Goal: Task Accomplishment & Management: Complete application form

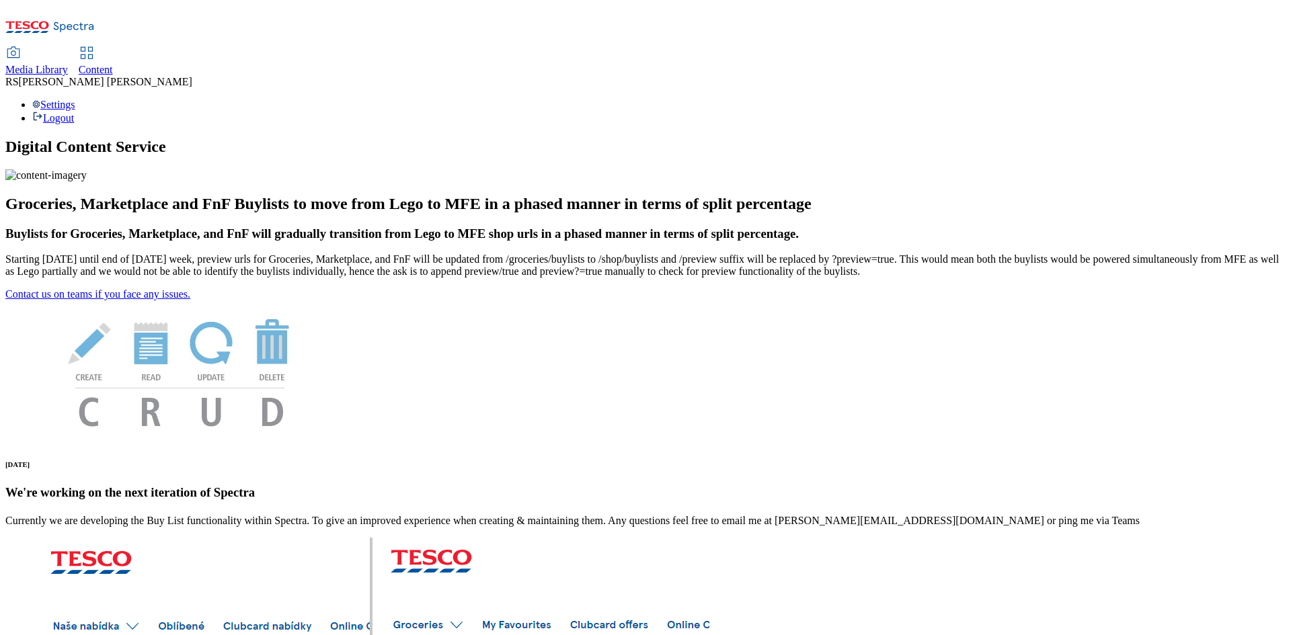
click at [113, 64] on span "Content" at bounding box center [96, 69] width 34 height 11
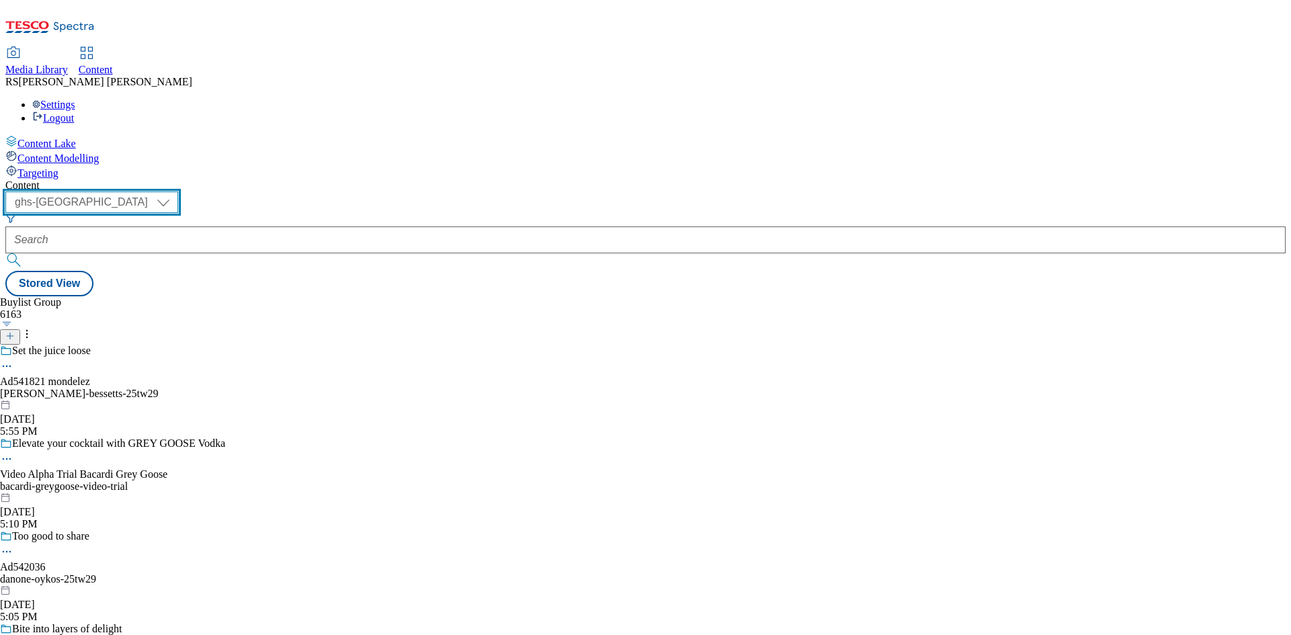
drag, startPoint x: 237, startPoint y: 108, endPoint x: 239, endPoint y: 117, distance: 9.6
click at [178, 192] on select "ghs-roi ghs-uk" at bounding box center [91, 203] width 173 height 22
select select "ghs-roi"
click at [175, 192] on select "ghs-roi ghs-uk" at bounding box center [91, 203] width 173 height 22
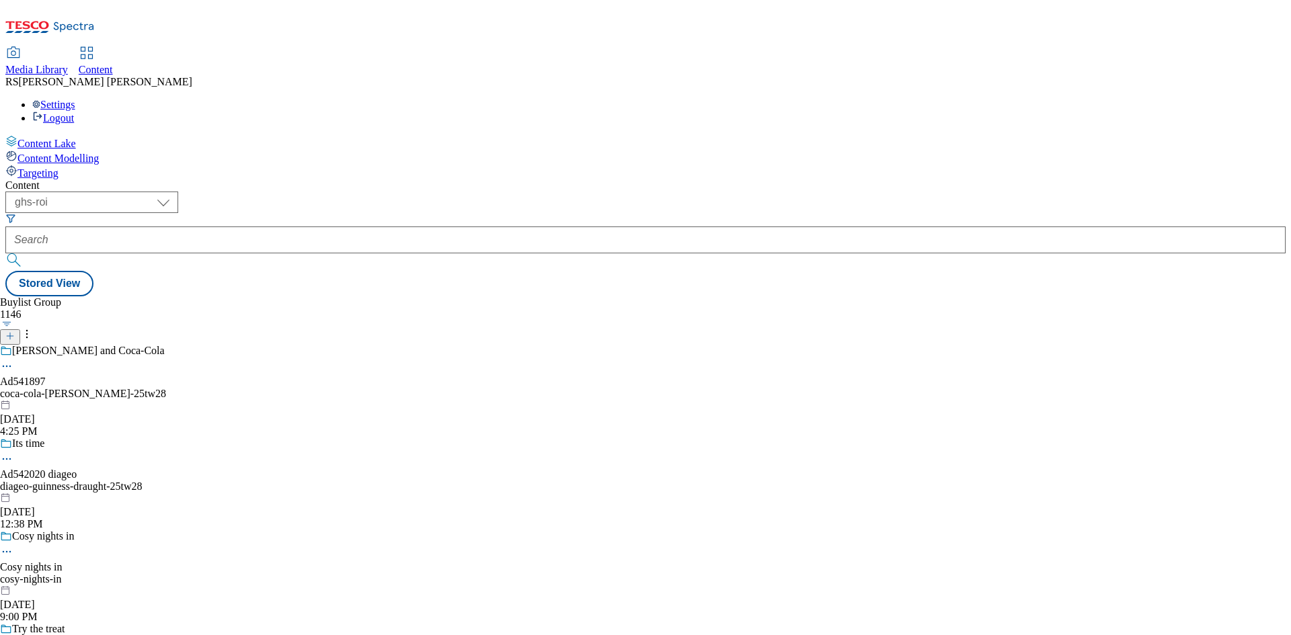
click at [15, 332] on icon at bounding box center [9, 336] width 9 height 9
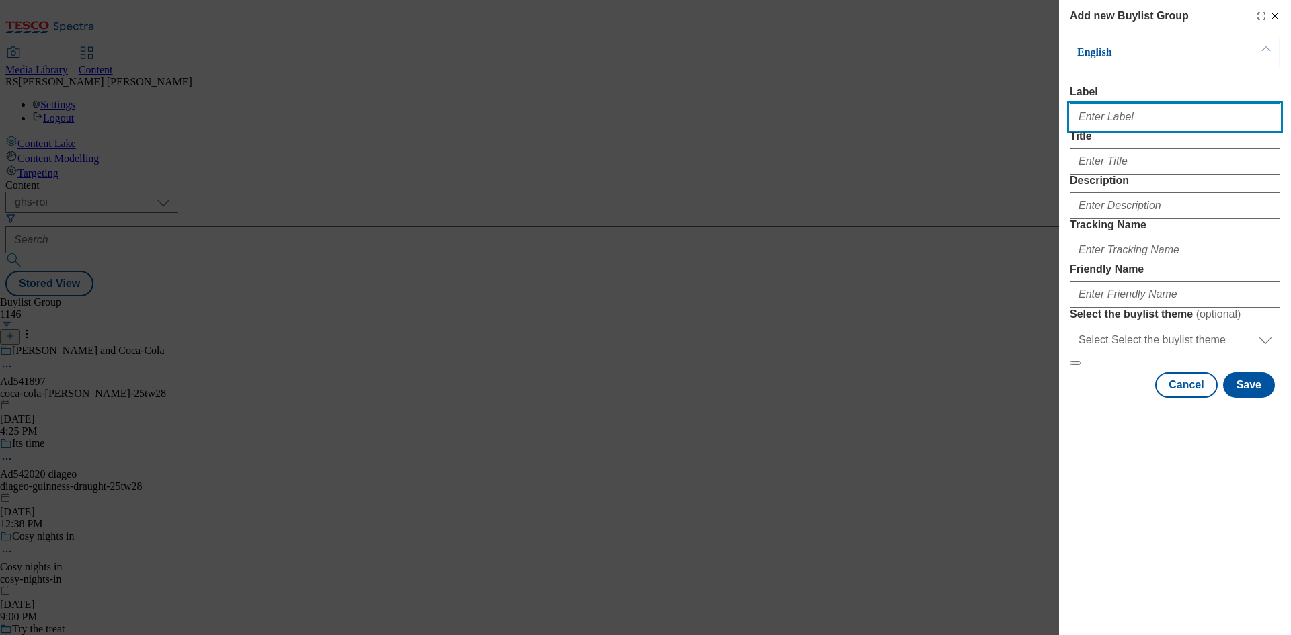
click at [1128, 121] on input "Label" at bounding box center [1175, 117] width 210 height 27
paste input "542172"
type input "Ad542172"
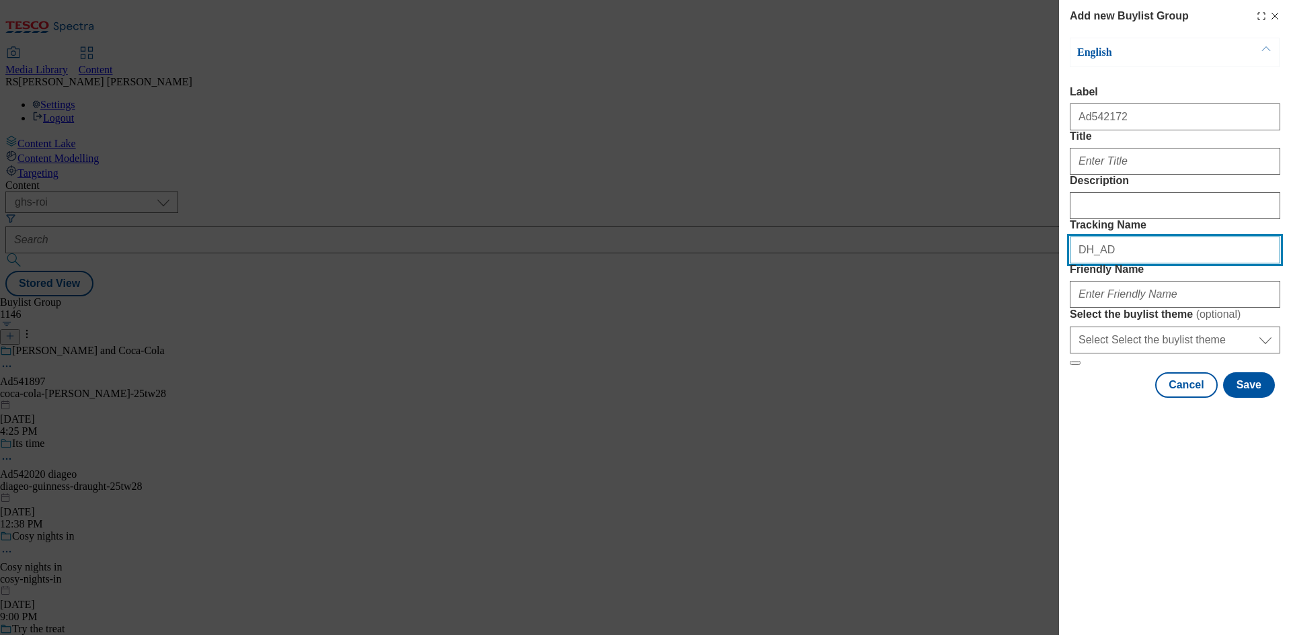
paste input "542172"
type input "DH_AD542172"
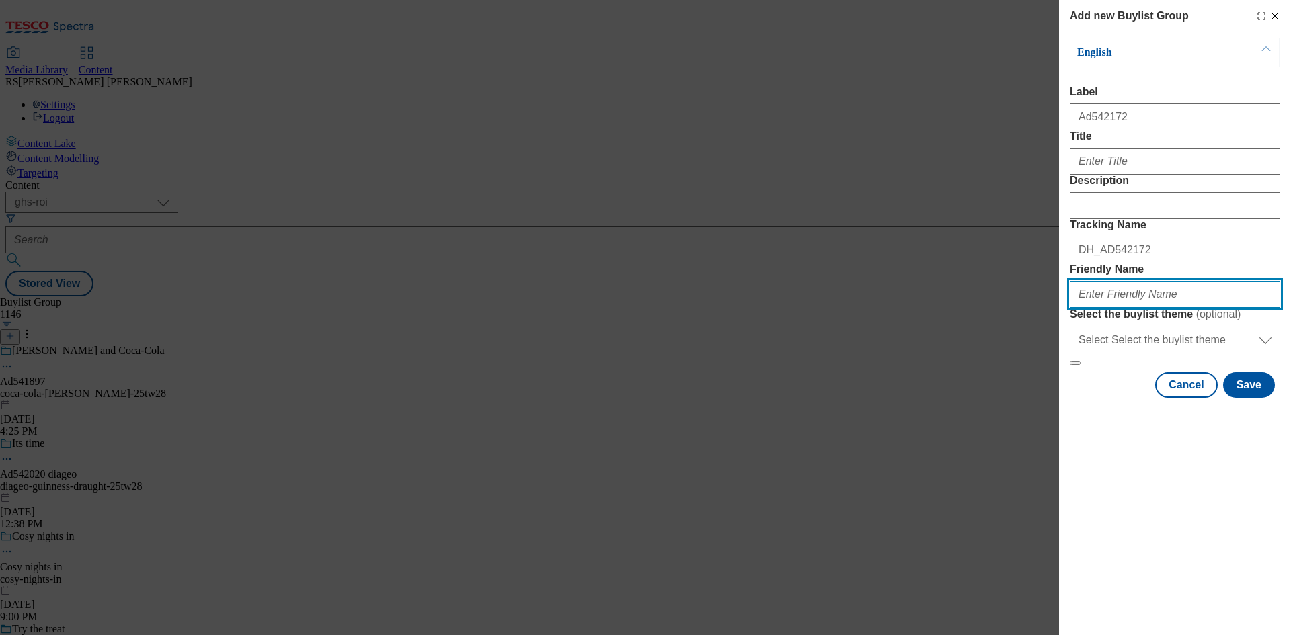
paste input "mars-maltesers-25tw32"
type input "mars-maltesers-25tw32"
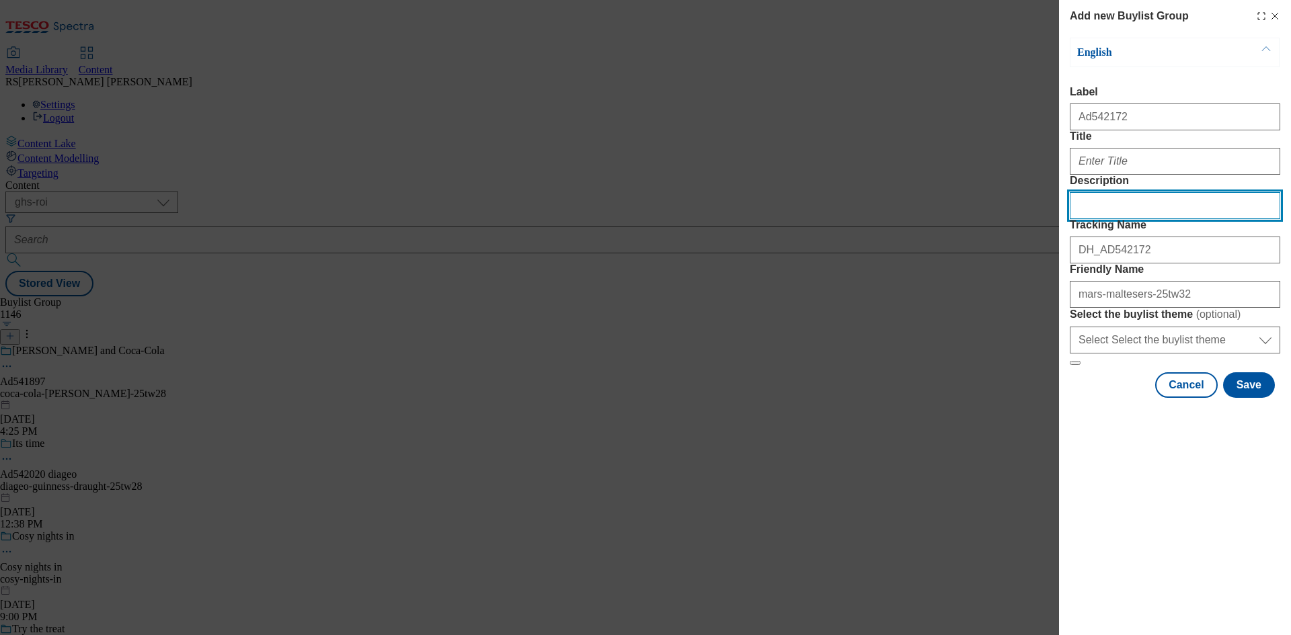
click at [1139, 219] on input "Description" at bounding box center [1175, 205] width 210 height 27
paste input "Taste the creamy crunchy combo"
paste input "Modal"
type input "Taste the creamy crunchy combo"
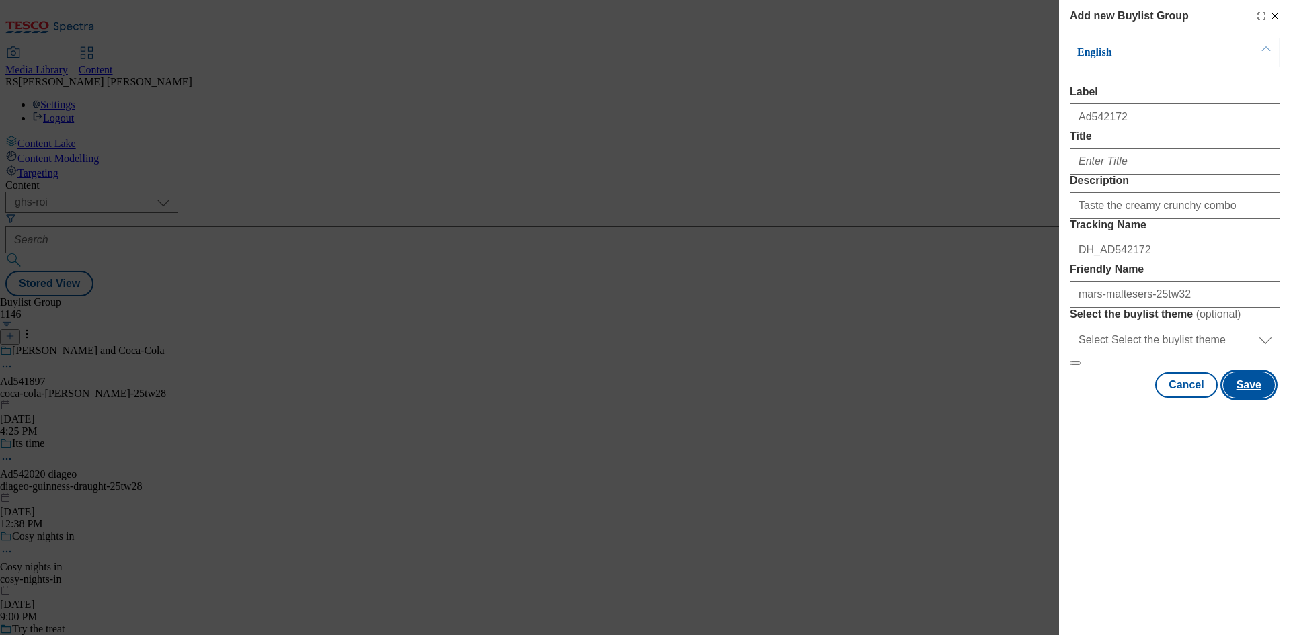
click at [1253, 398] on button "Save" at bounding box center [1249, 386] width 52 height 26
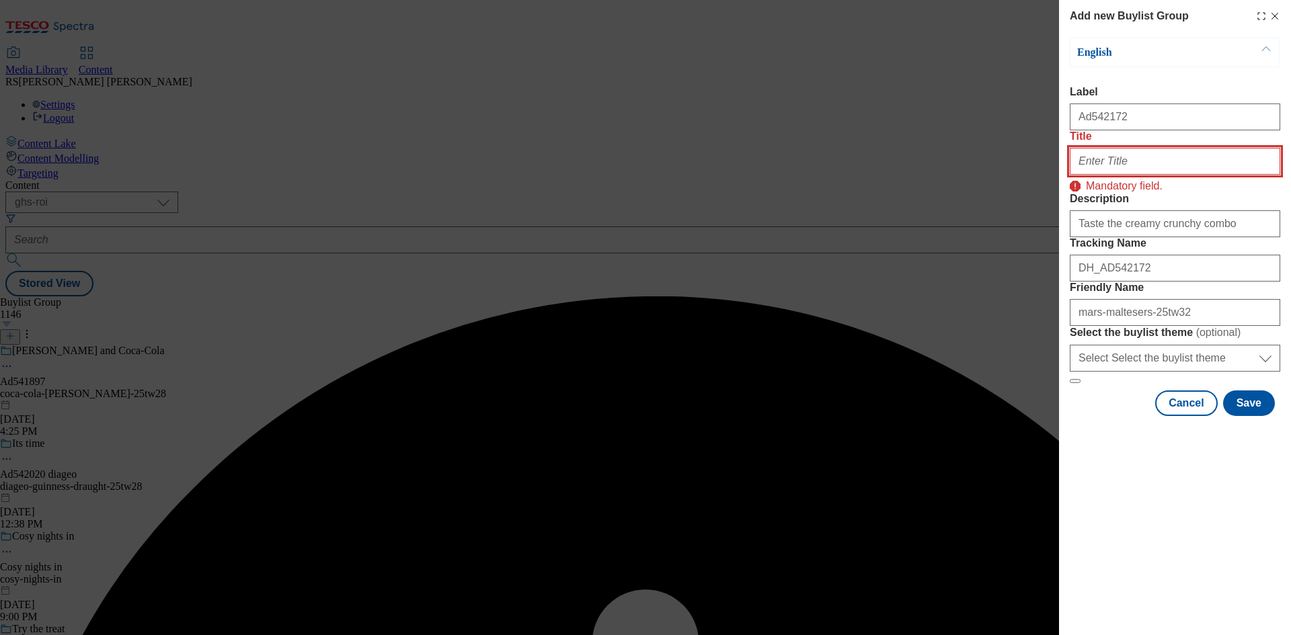
click at [1180, 175] on input "Title" at bounding box center [1175, 161] width 210 height 27
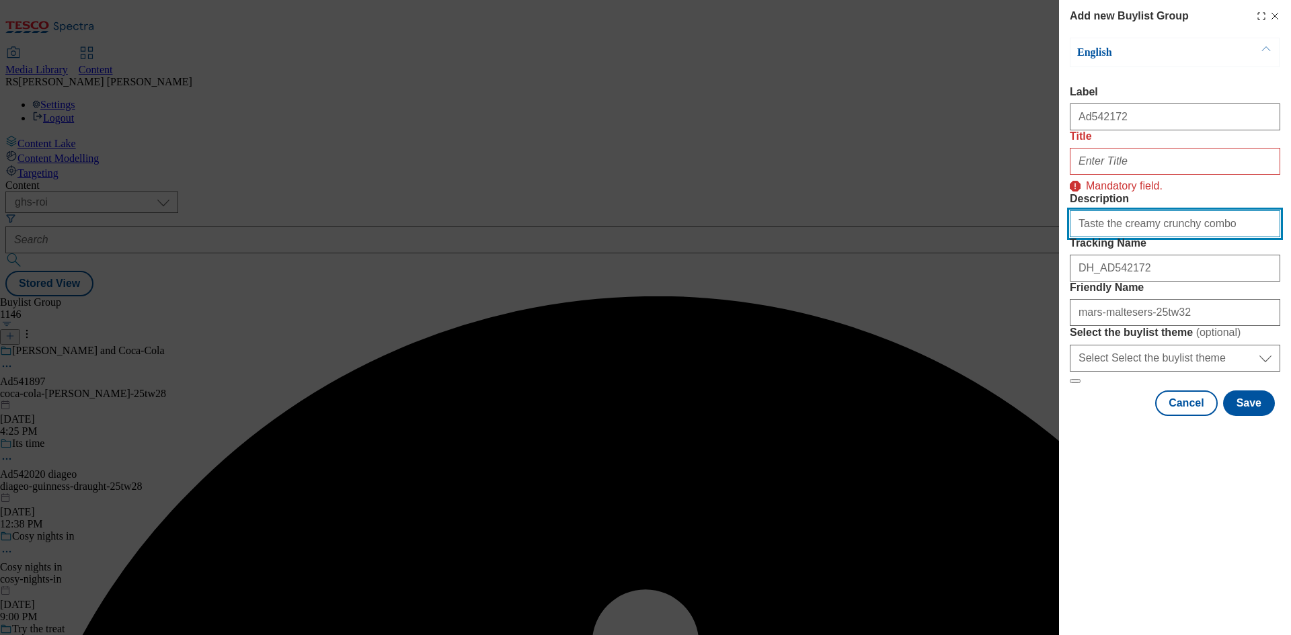
drag, startPoint x: 1224, startPoint y: 274, endPoint x: 966, endPoint y: 273, distance: 257.6
click at [966, 273] on div "Add new Buylist Group English Label Ad542172 Title Mandatory field. Description…" at bounding box center [645, 317] width 1291 height 635
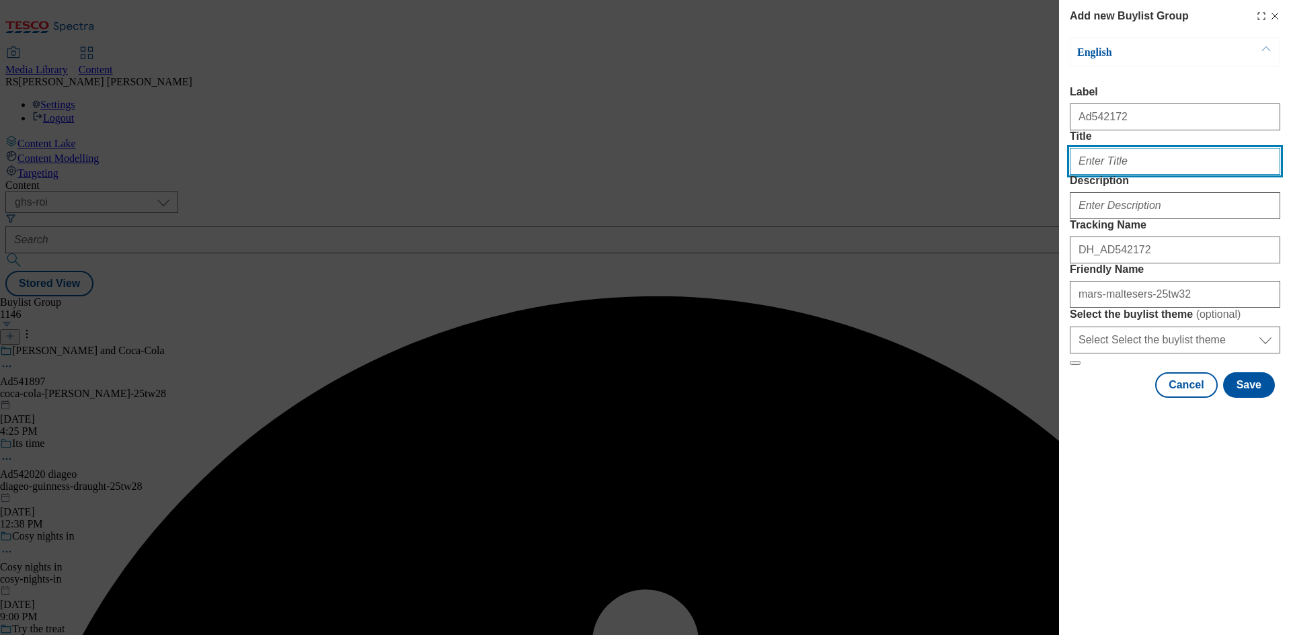
click at [1120, 175] on input "Title" at bounding box center [1175, 161] width 210 height 27
paste input "Taste the creamy crunchy combo"
type input "Taste the creamy crunchy combo"
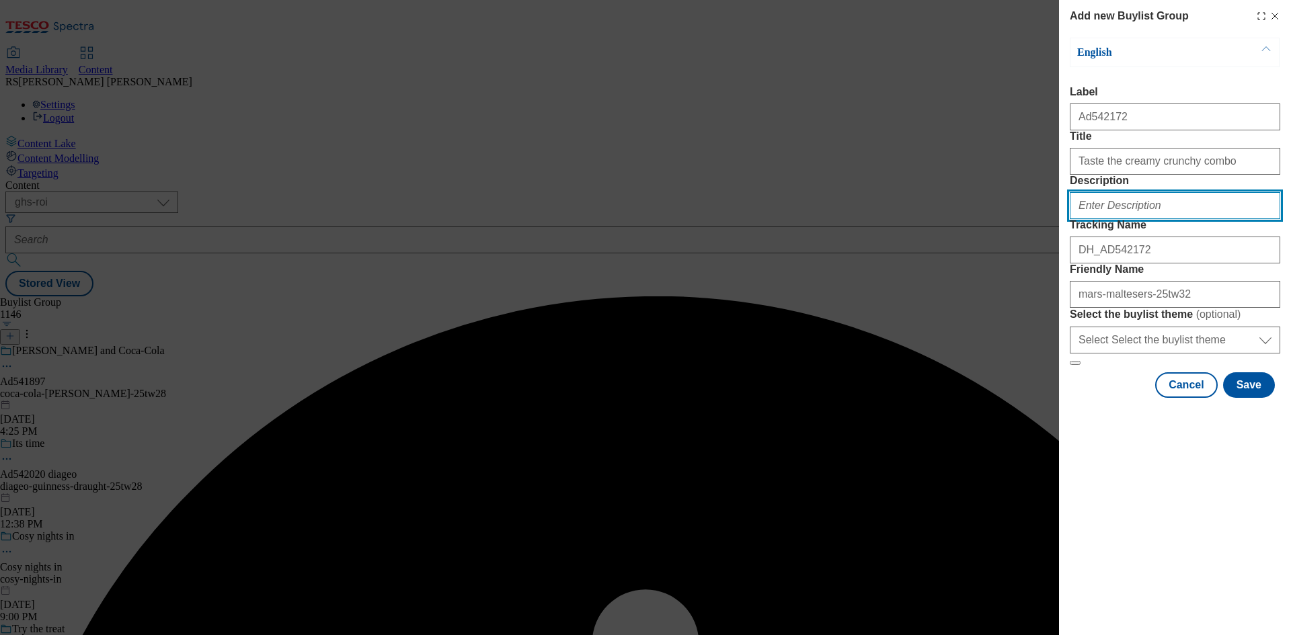
click at [1143, 219] on input "Description" at bounding box center [1175, 205] width 210 height 27
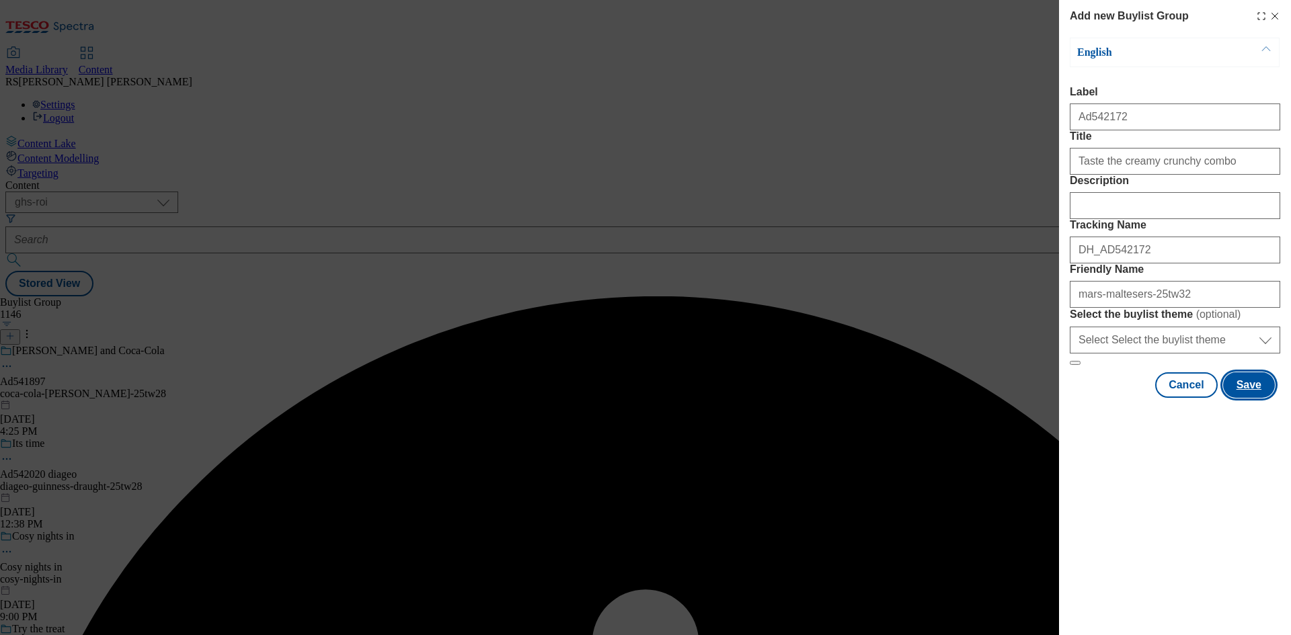
click at [1251, 398] on button "Save" at bounding box center [1249, 386] width 52 height 26
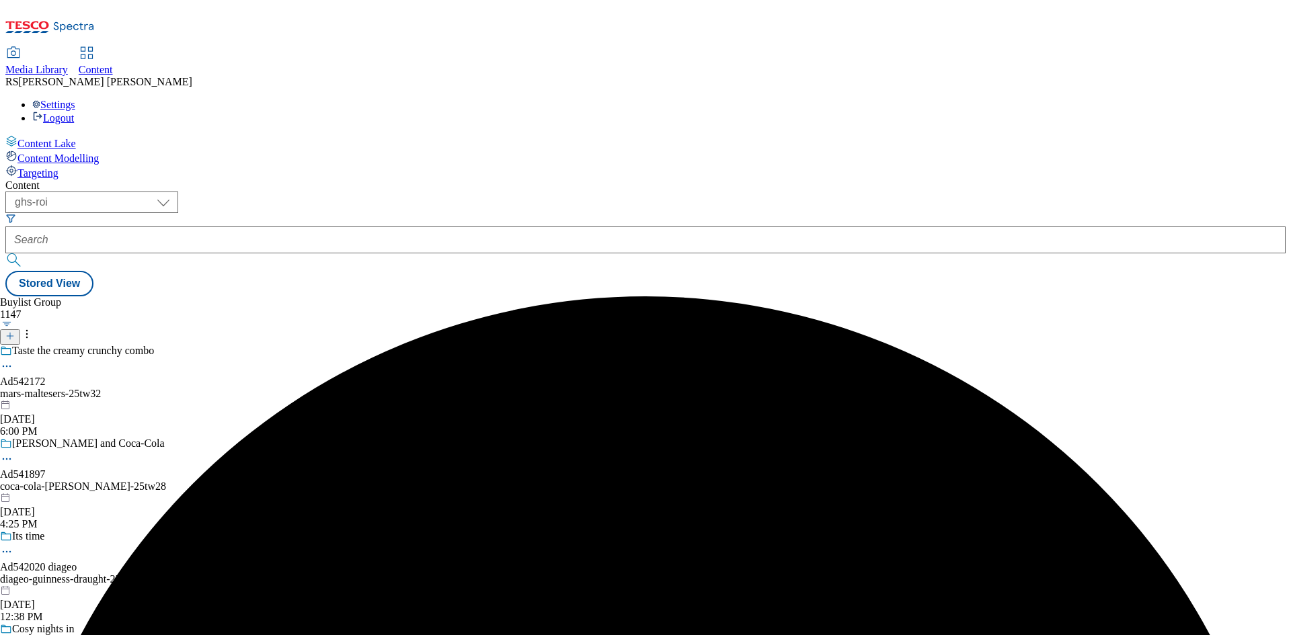
click at [166, 388] on div "mars-maltesers-25tw32" at bounding box center [83, 394] width 166 height 12
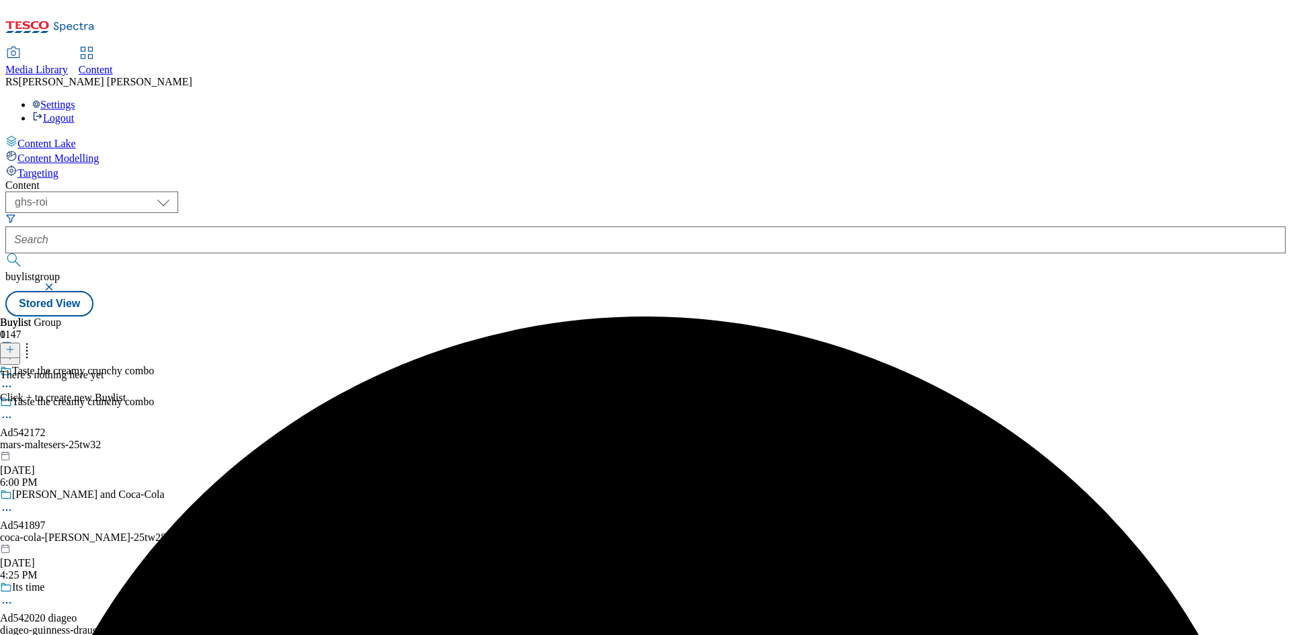
click at [15, 345] on icon at bounding box center [9, 349] width 9 height 9
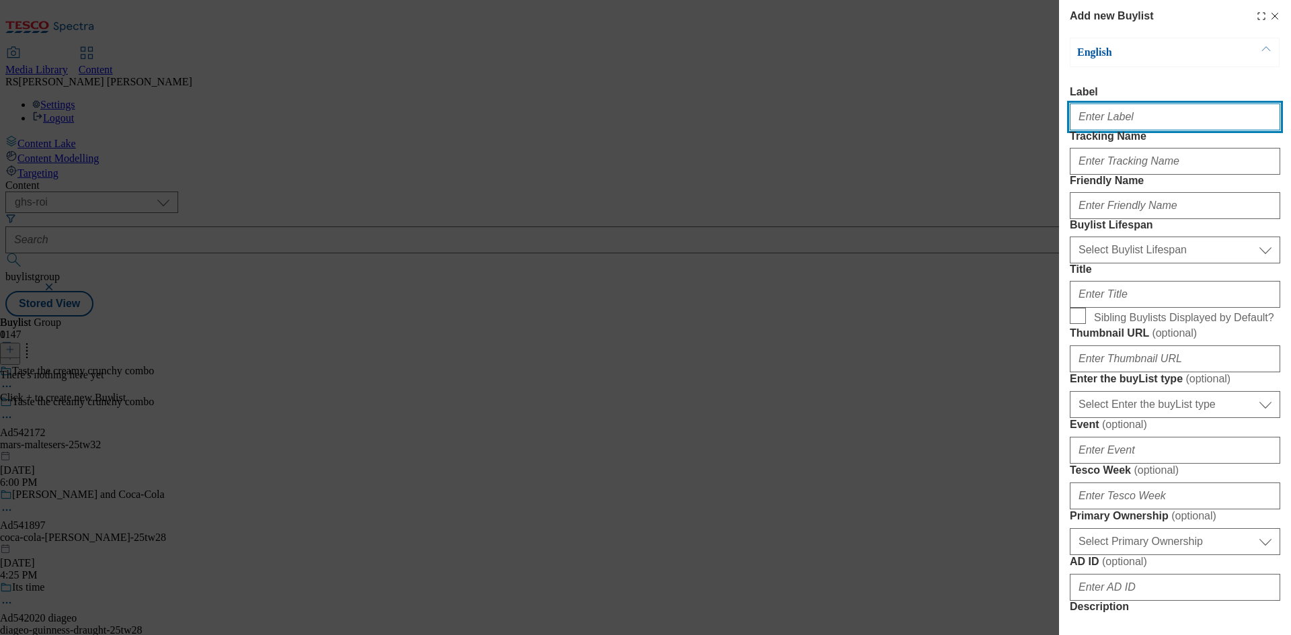
click at [1147, 119] on input "Label" at bounding box center [1175, 117] width 210 height 27
paste input "542172"
type input "Ad542172"
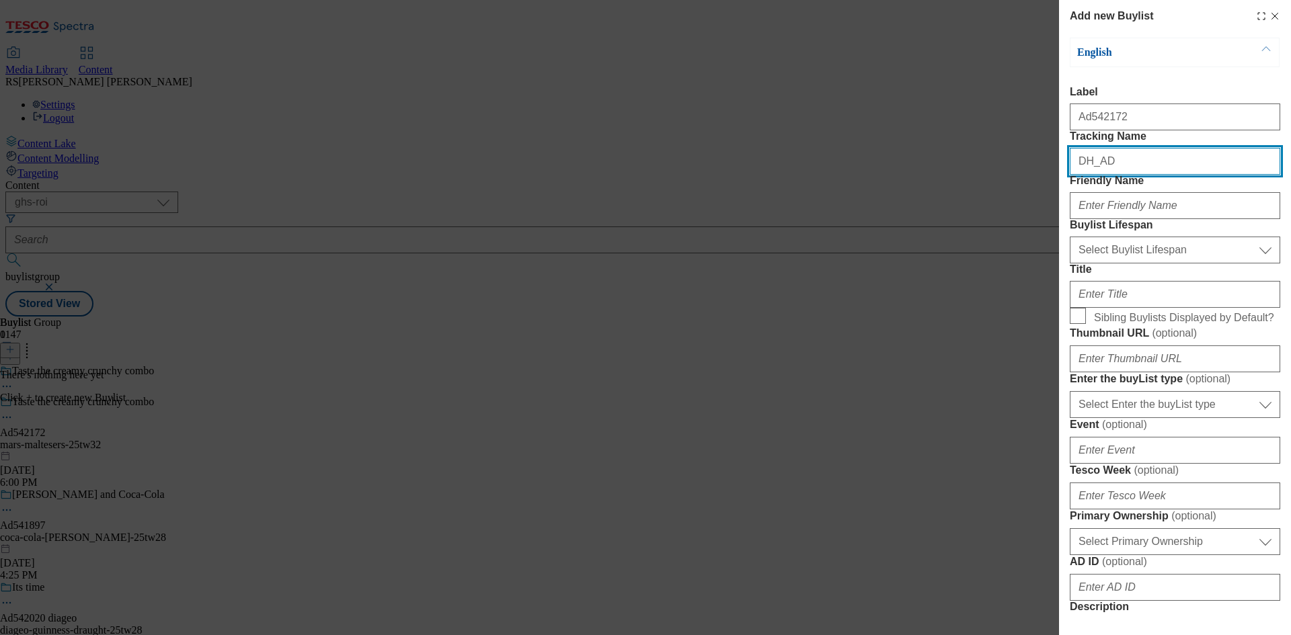
paste input "542172"
type input "DH_AD542172"
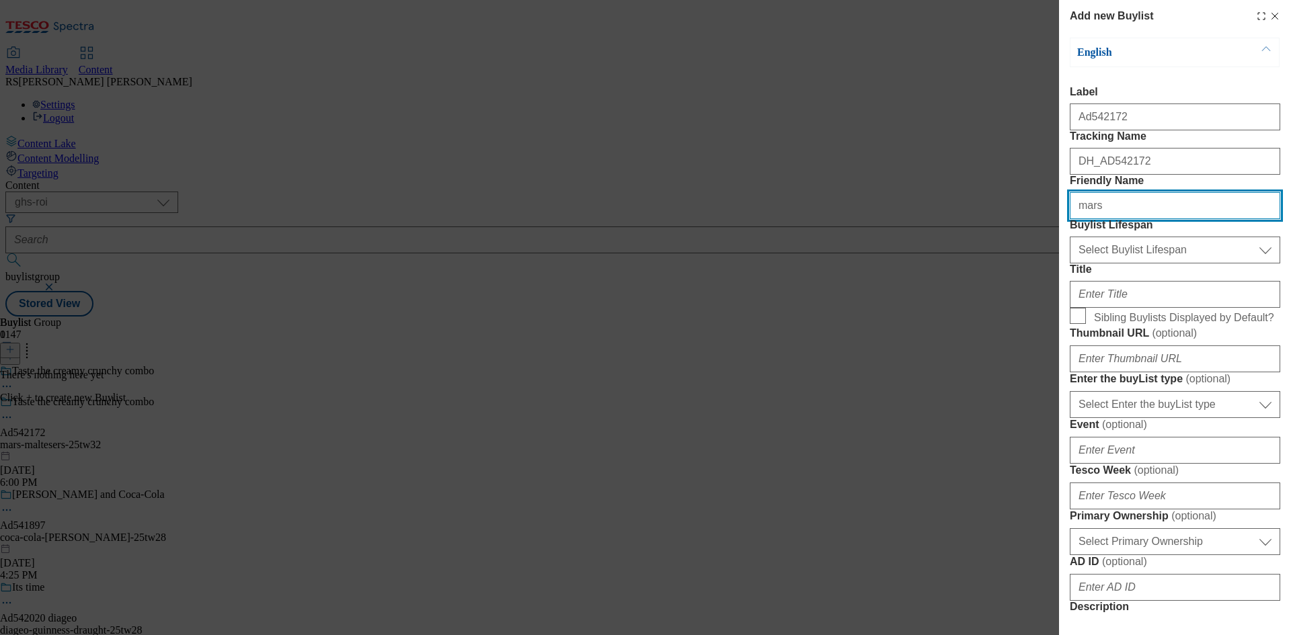
type input "mars"
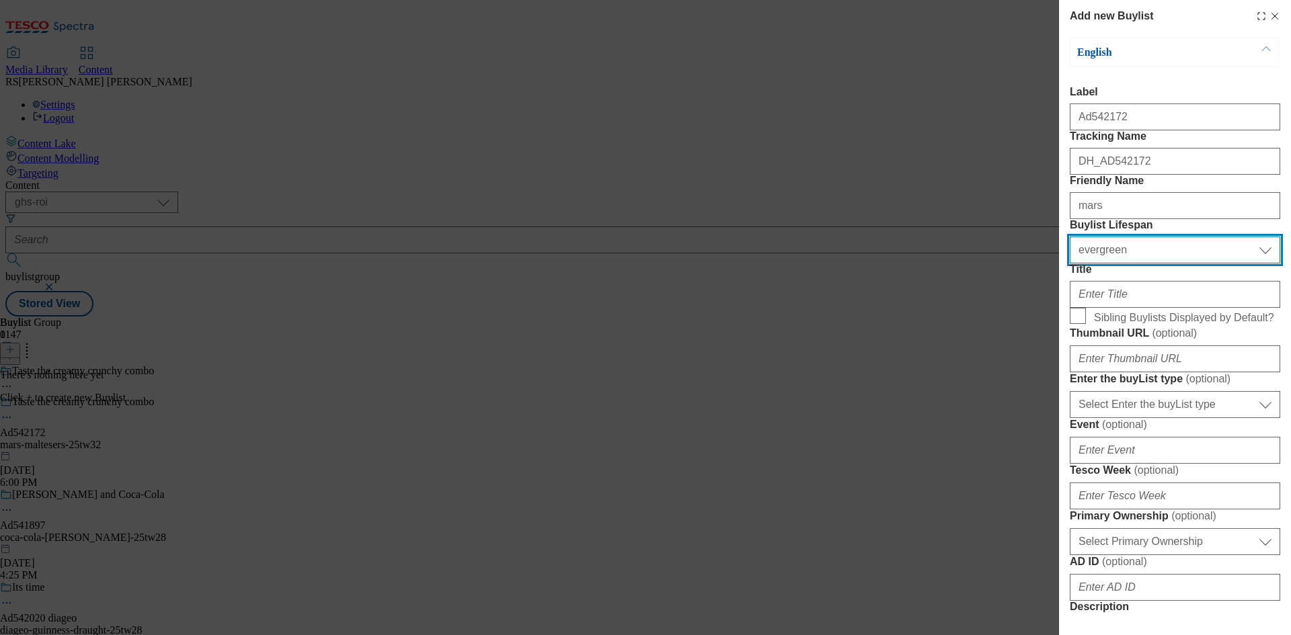
select select "tactical"
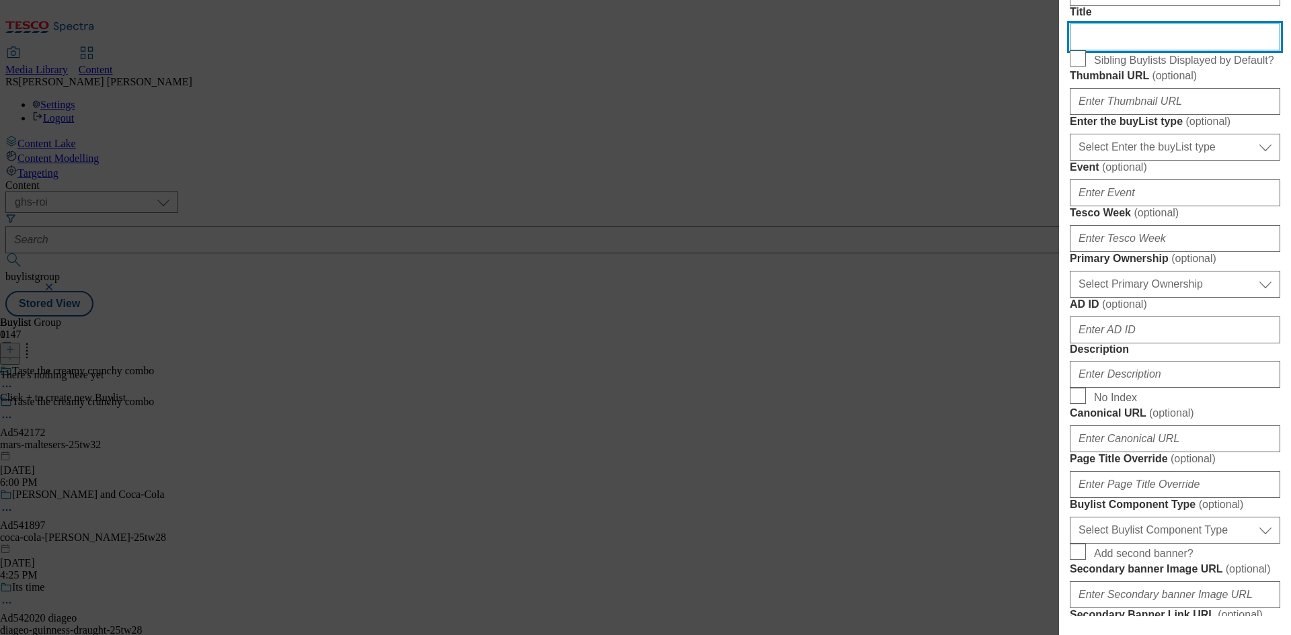
scroll to position [269, 0]
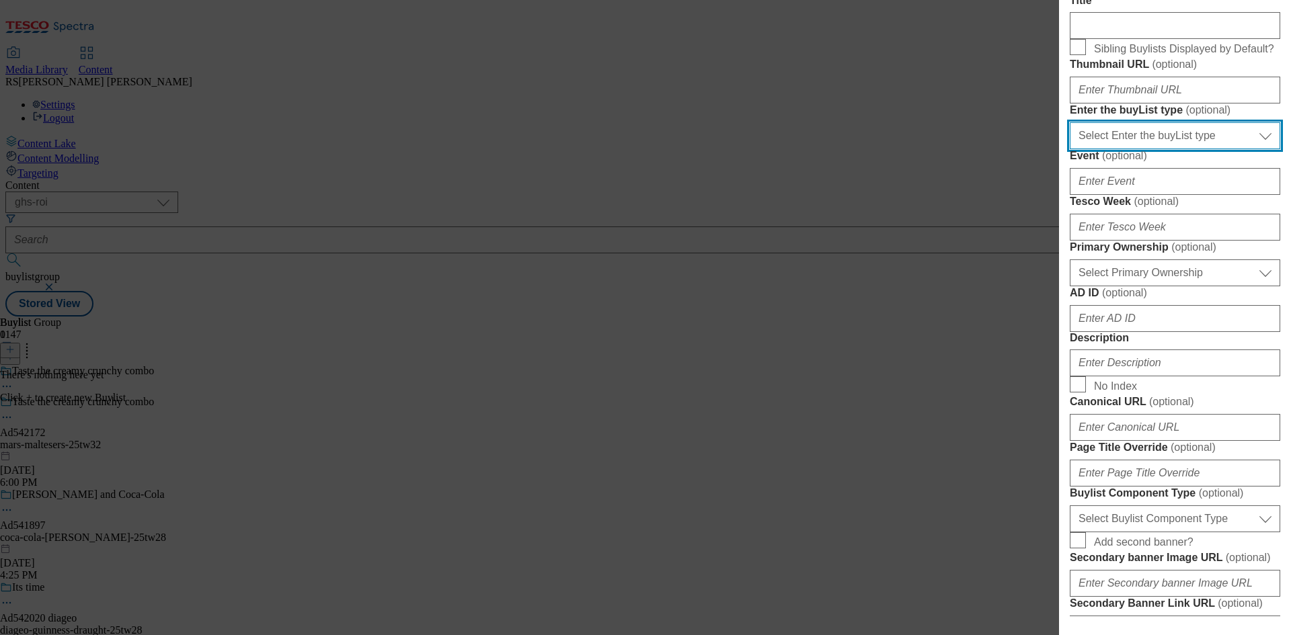
click at [1174, 149] on select "Select Enter the buyList type event supplier funded long term >4 weeks supplier…" at bounding box center [1175, 135] width 210 height 27
select select "supplier funded short term 1-3 weeks"
click at [1070, 149] on select "Select Enter the buyList type event supplier funded long term >4 weeks supplier…" at bounding box center [1175, 135] width 210 height 27
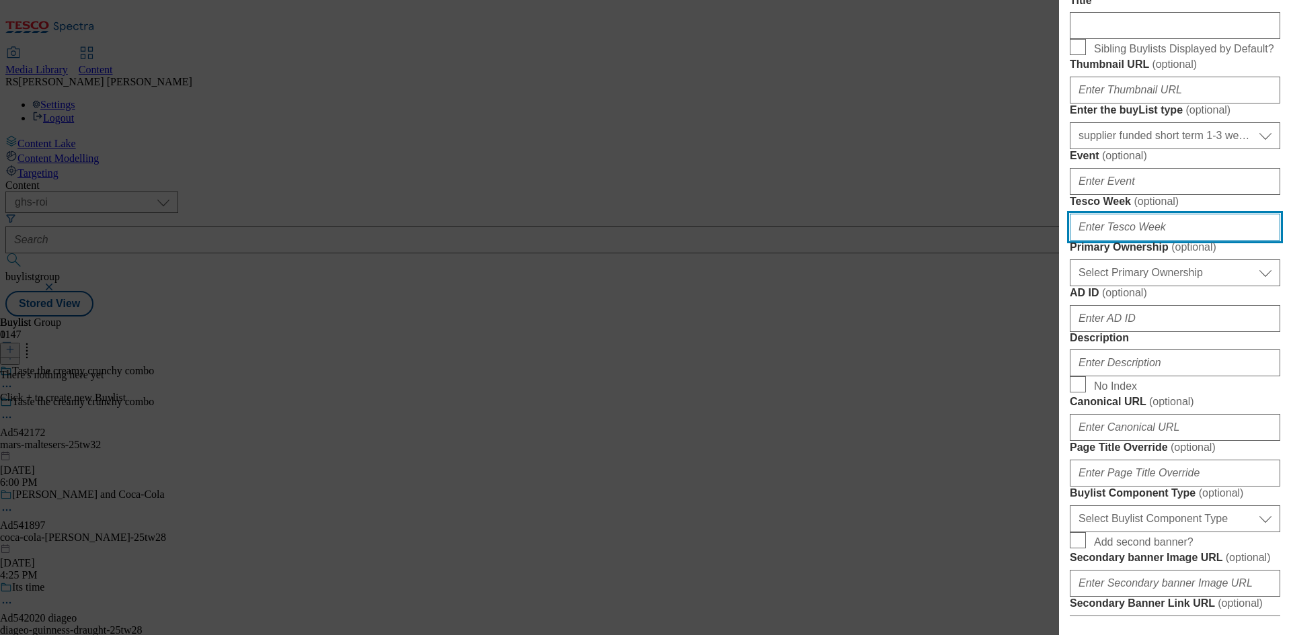
click at [1143, 241] on input "Tesco Week ( optional )" at bounding box center [1175, 227] width 210 height 27
type input "32"
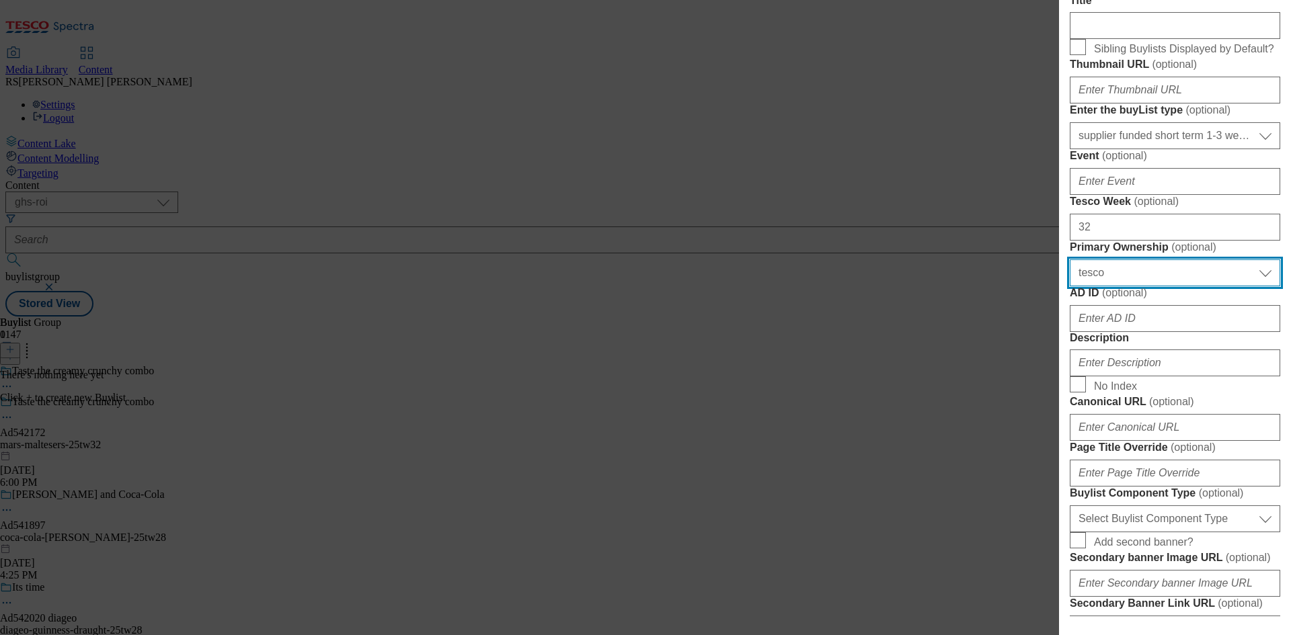
select select "dunnhumby"
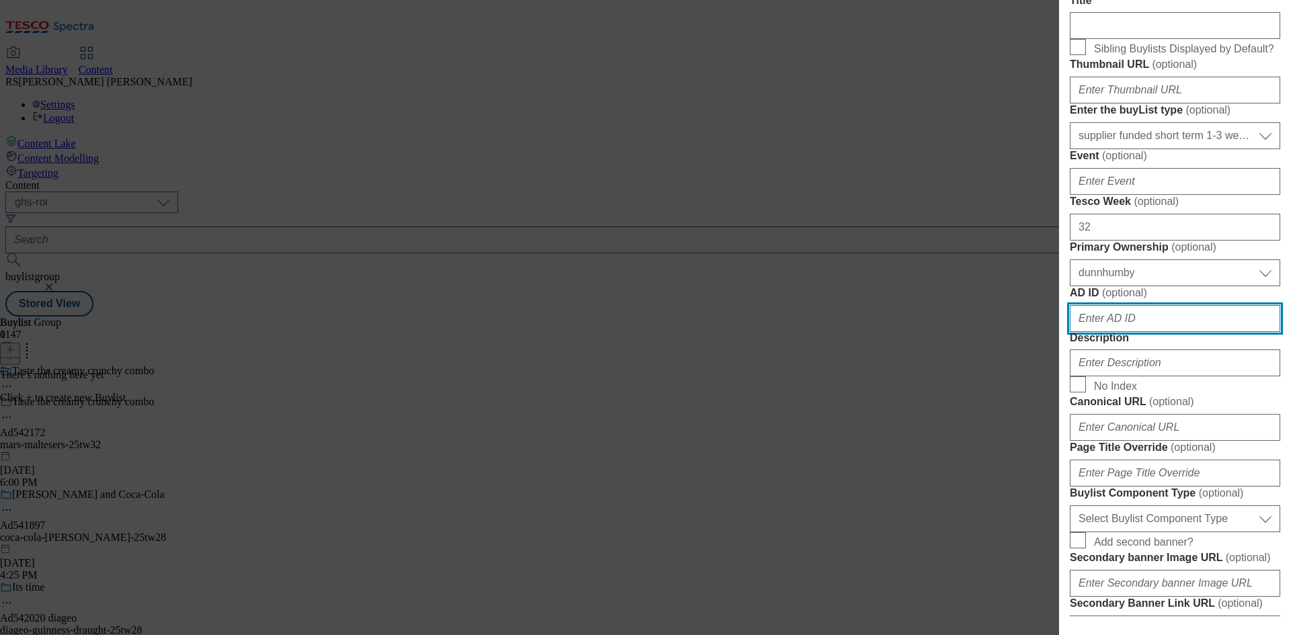
paste input "542172"
type input "542172"
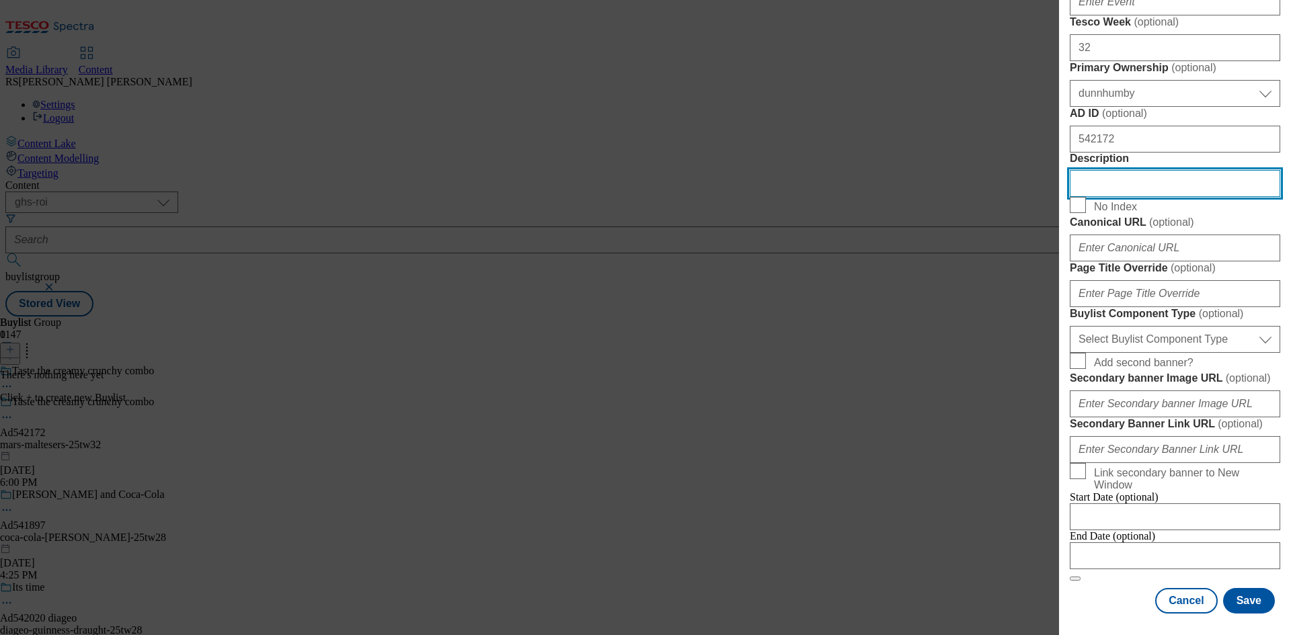
scroll to position [698, 0]
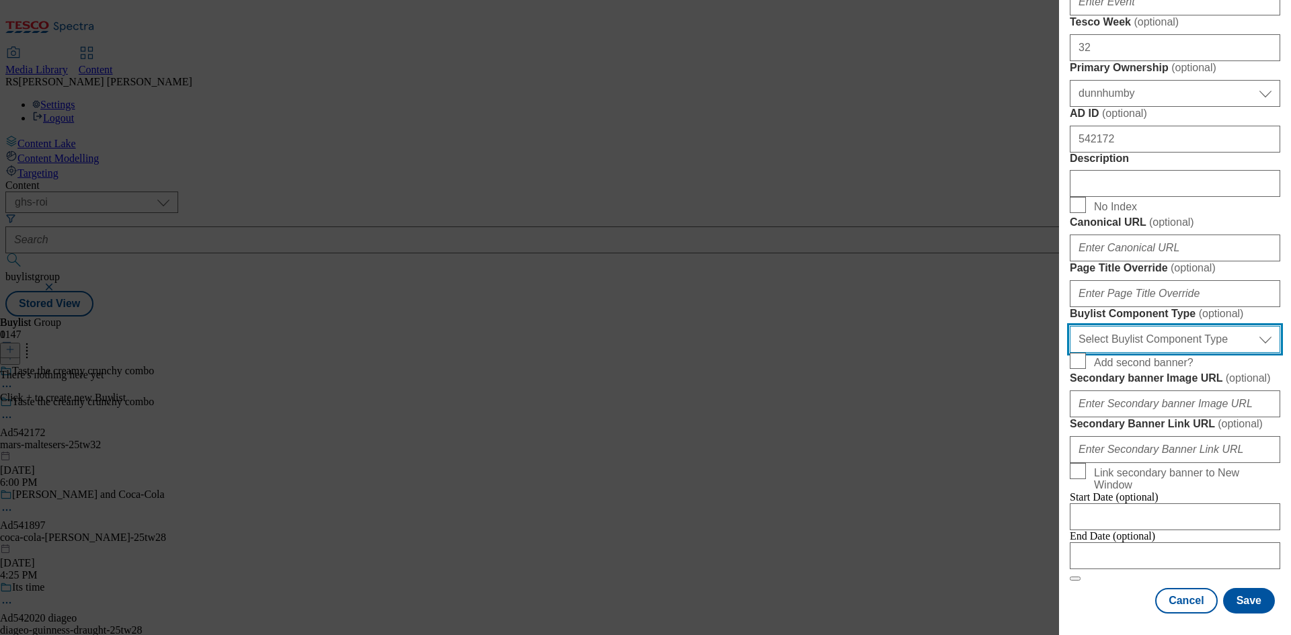
click at [1192, 353] on select "Select Buylist Component Type Banner Competition Header Meal" at bounding box center [1175, 339] width 210 height 27
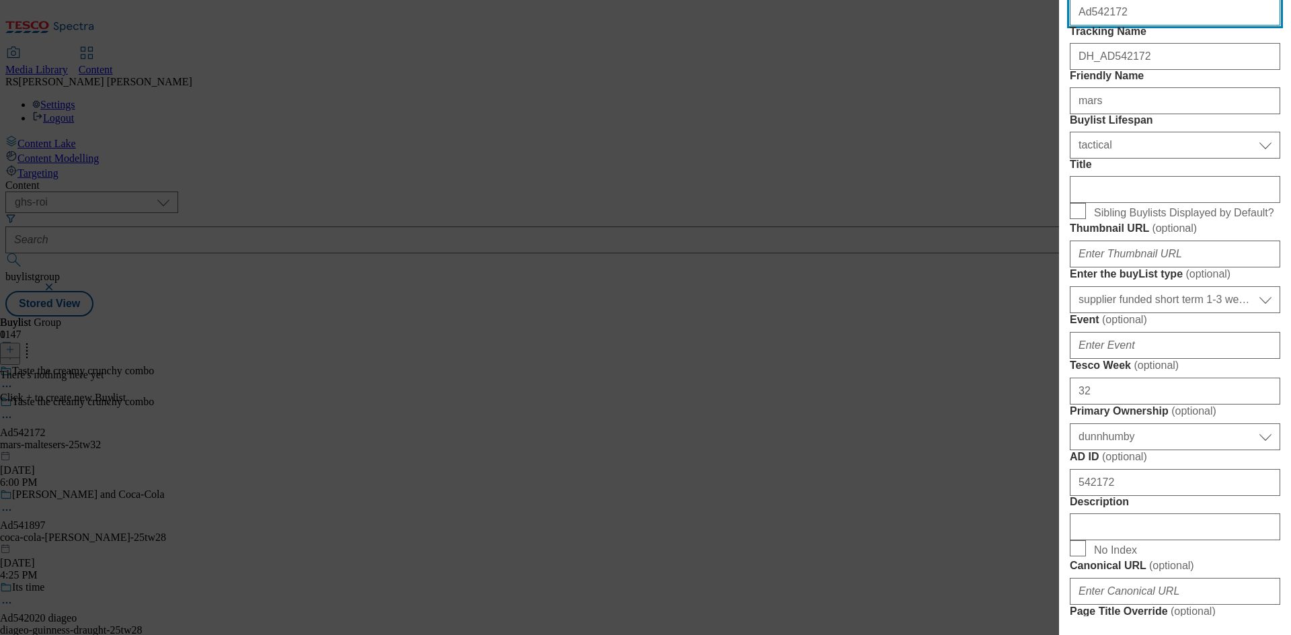
select select "Banner"
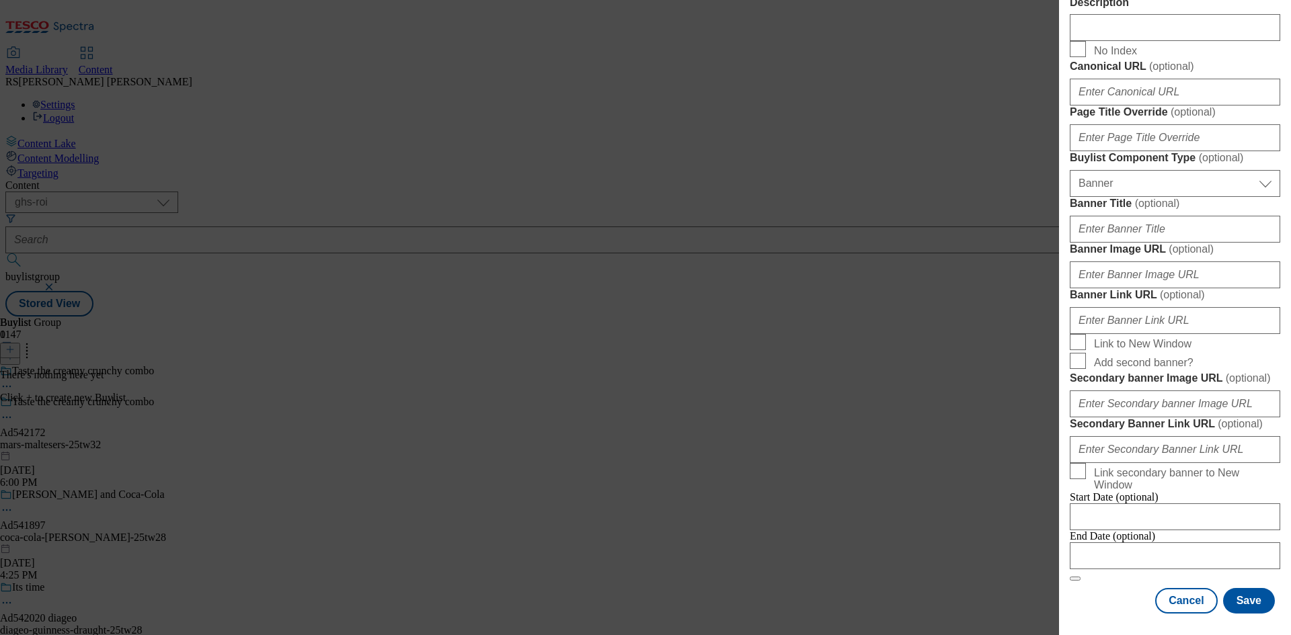
scroll to position [1179, 0]
click at [1100, 570] on div "End Date (optional)" at bounding box center [1175, 550] width 210 height 39
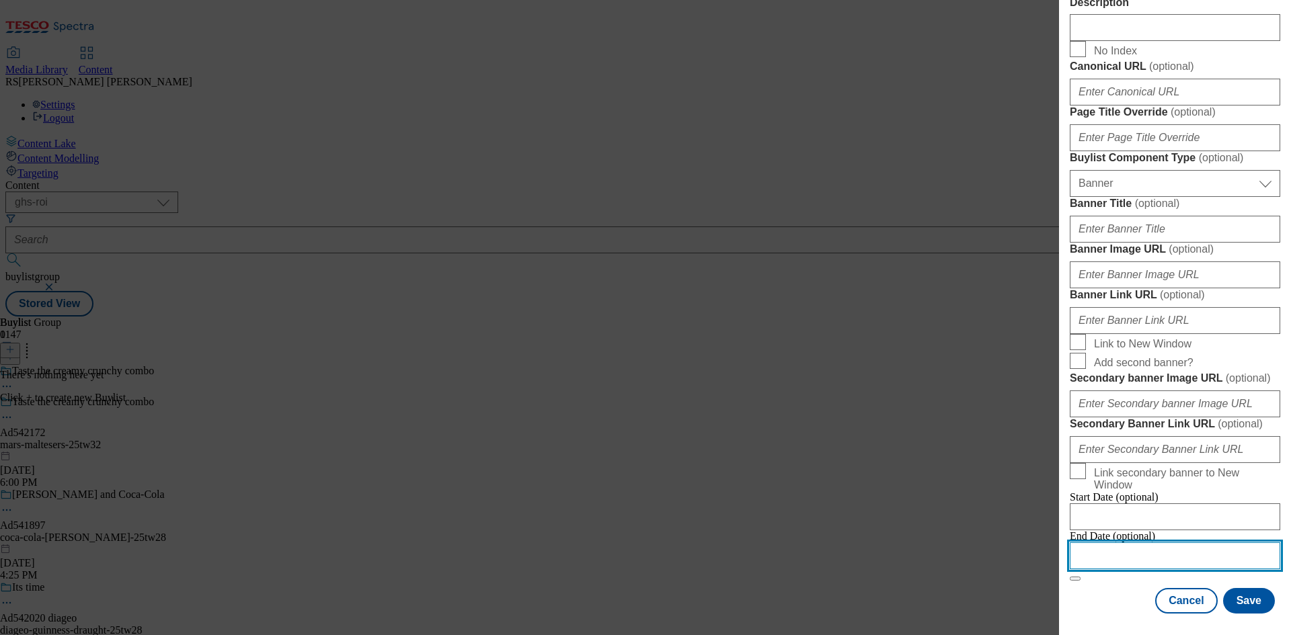
click at [1153, 547] on input "Modal" at bounding box center [1175, 556] width 210 height 27
select select "2025"
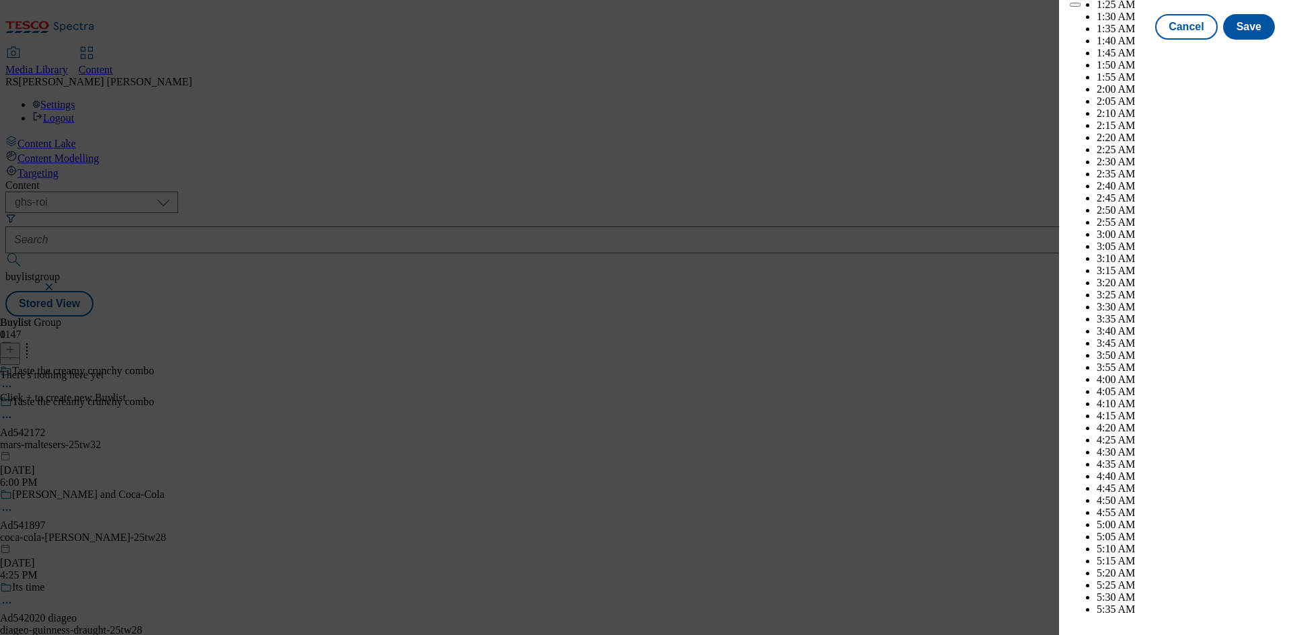
scroll to position [5366, 0]
select select "December"
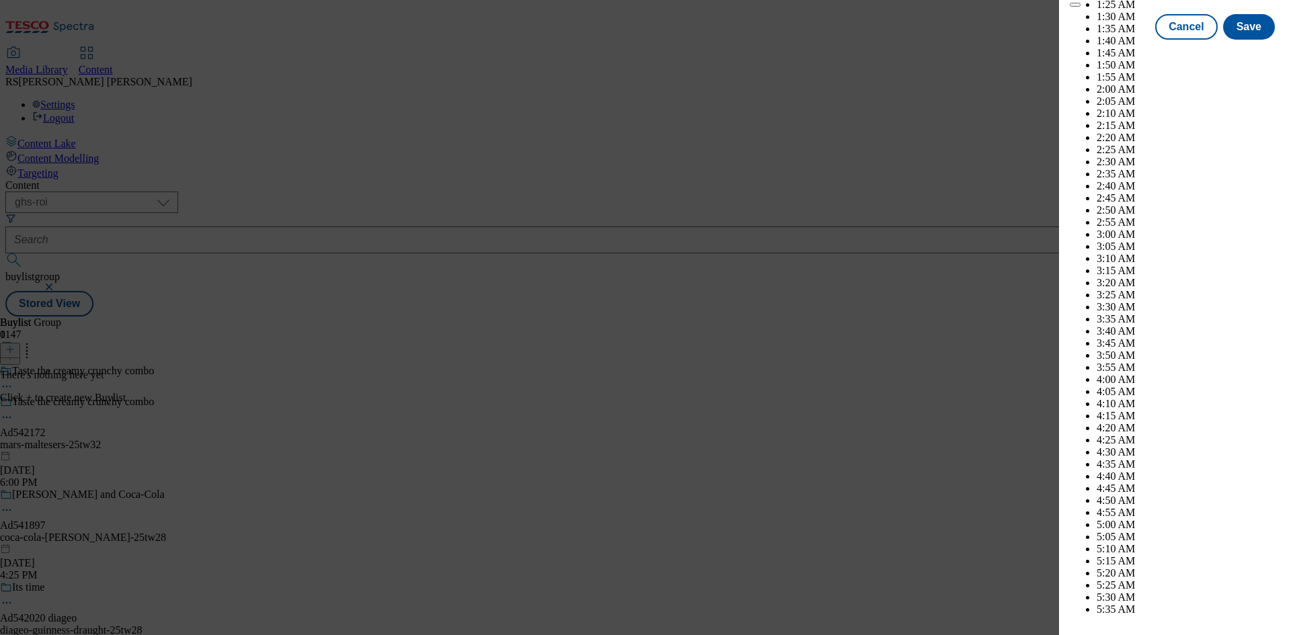
select select "2026"
select select "January"
click at [1240, 52] on button "Save" at bounding box center [1249, 39] width 52 height 26
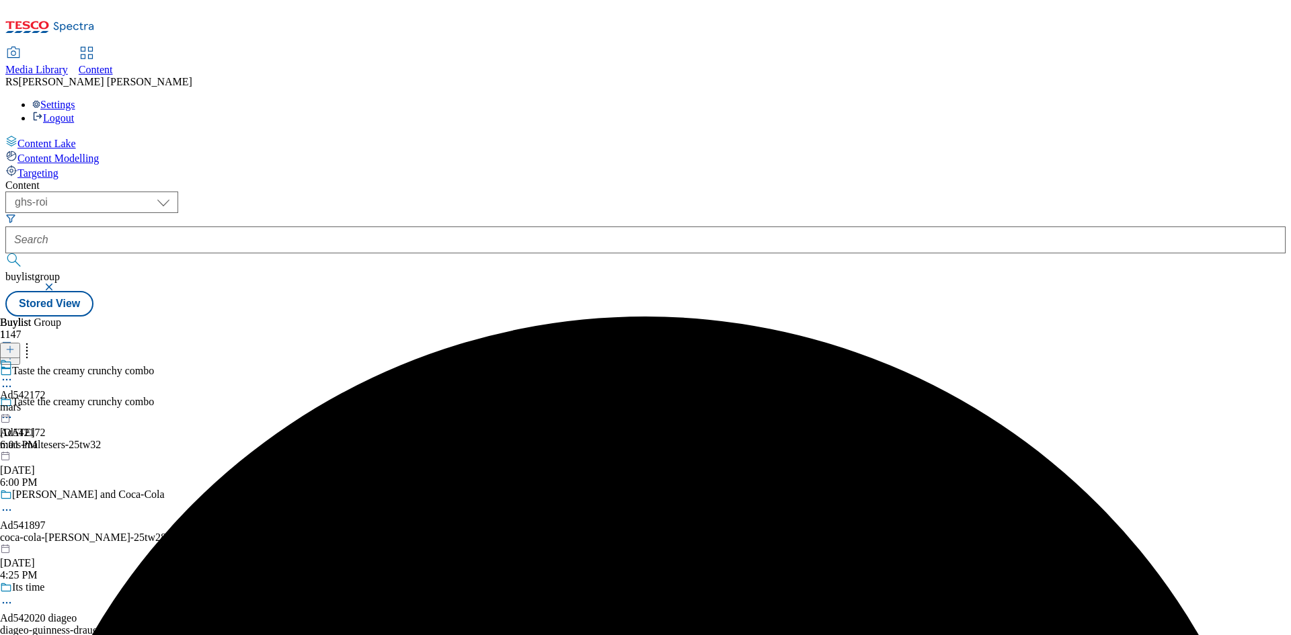
click at [46, 401] on div "mars" at bounding box center [23, 407] width 46 height 12
click at [15, 345] on icon at bounding box center [9, 349] width 9 height 9
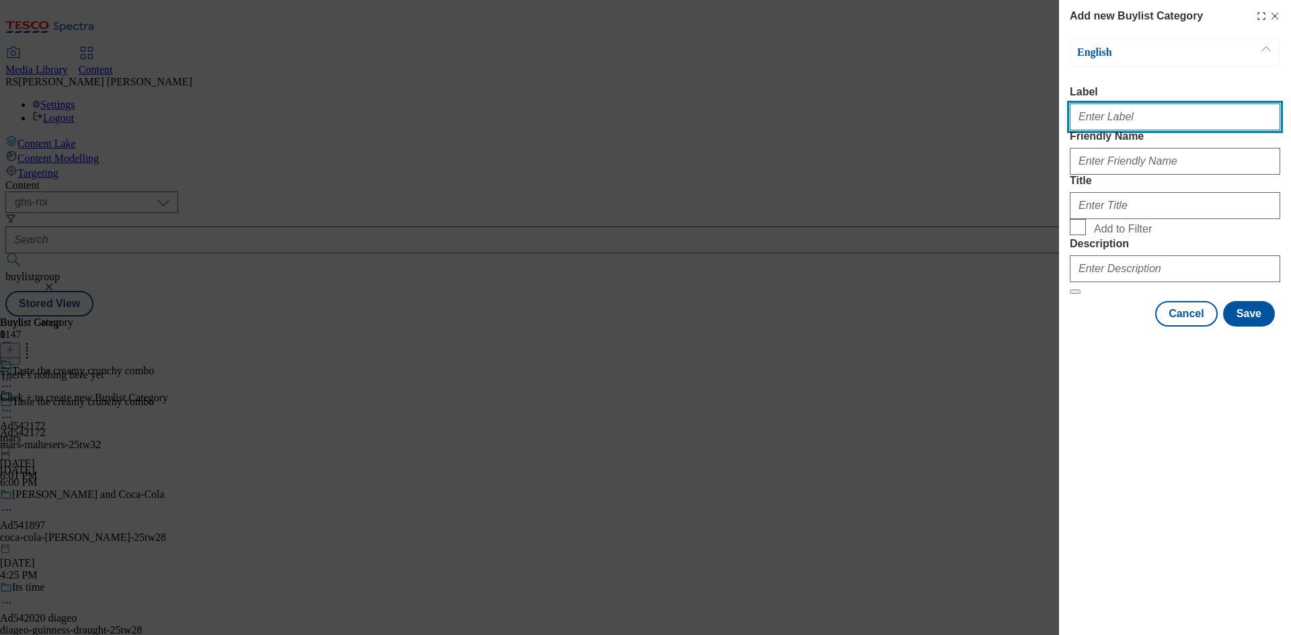
click at [1139, 126] on input "Label" at bounding box center [1175, 117] width 210 height 27
paste input "542172"
type input "Ad542172"
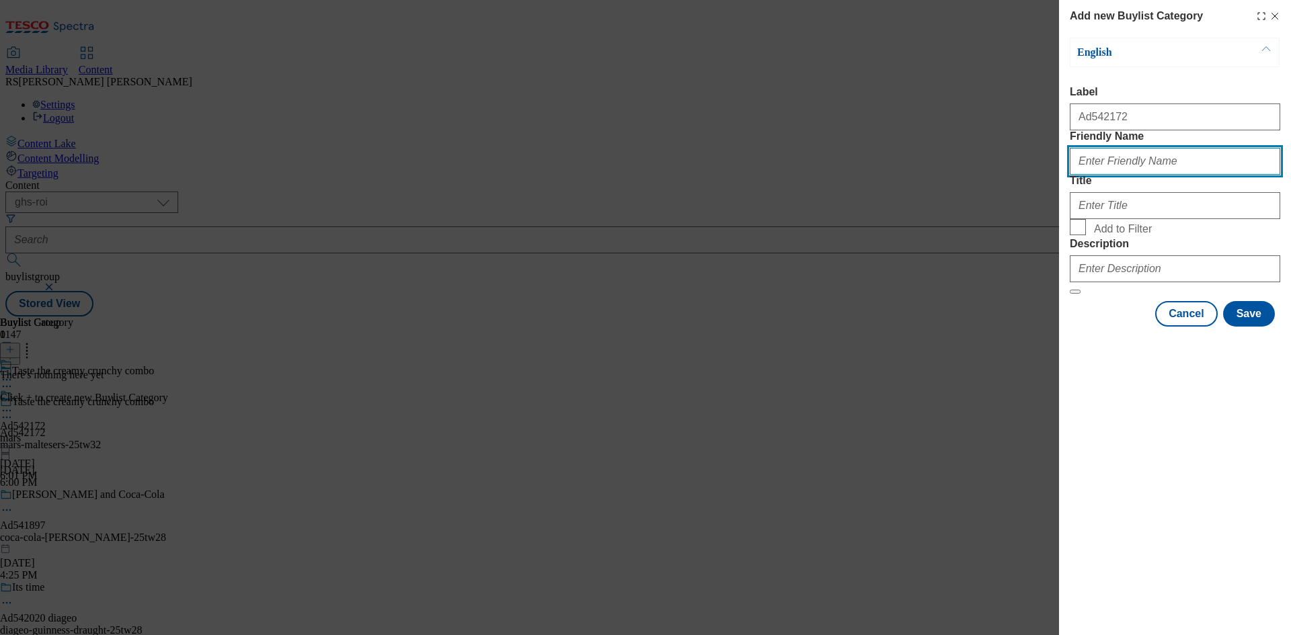
click at [1168, 175] on input "Friendly Name" at bounding box center [1175, 161] width 210 height 27
paste input "mars-maltesers"
type input "mars-maltesers"
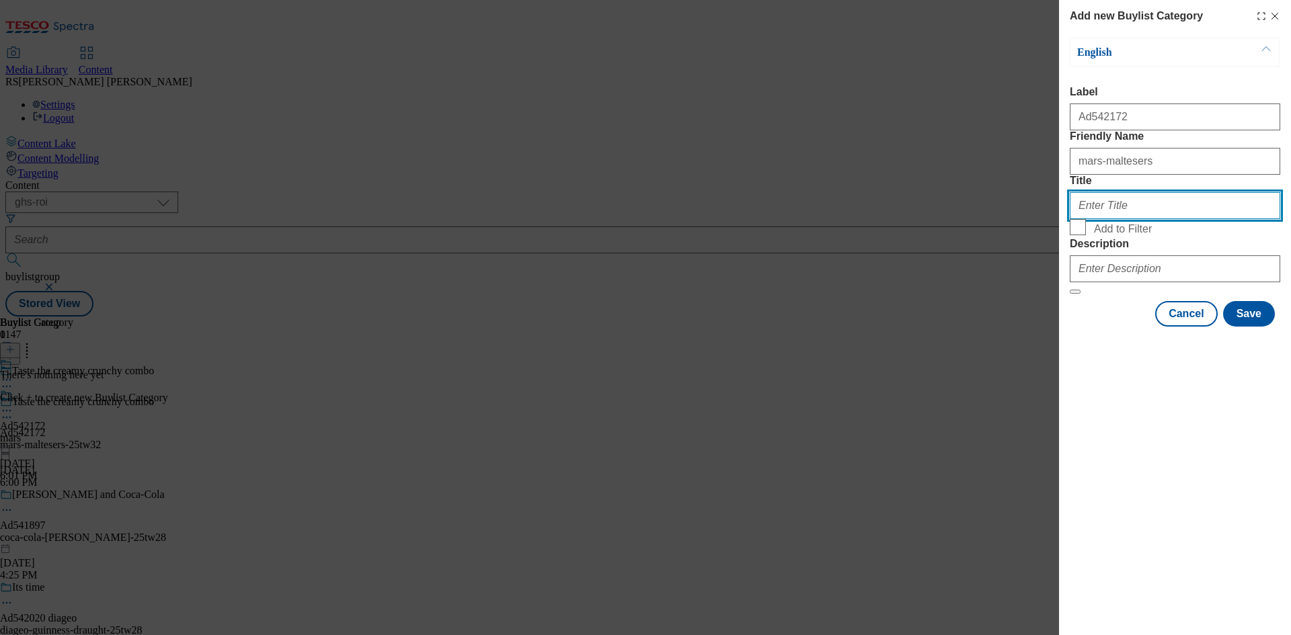
paste input "Mars ROI"
type input "Mars ROI"
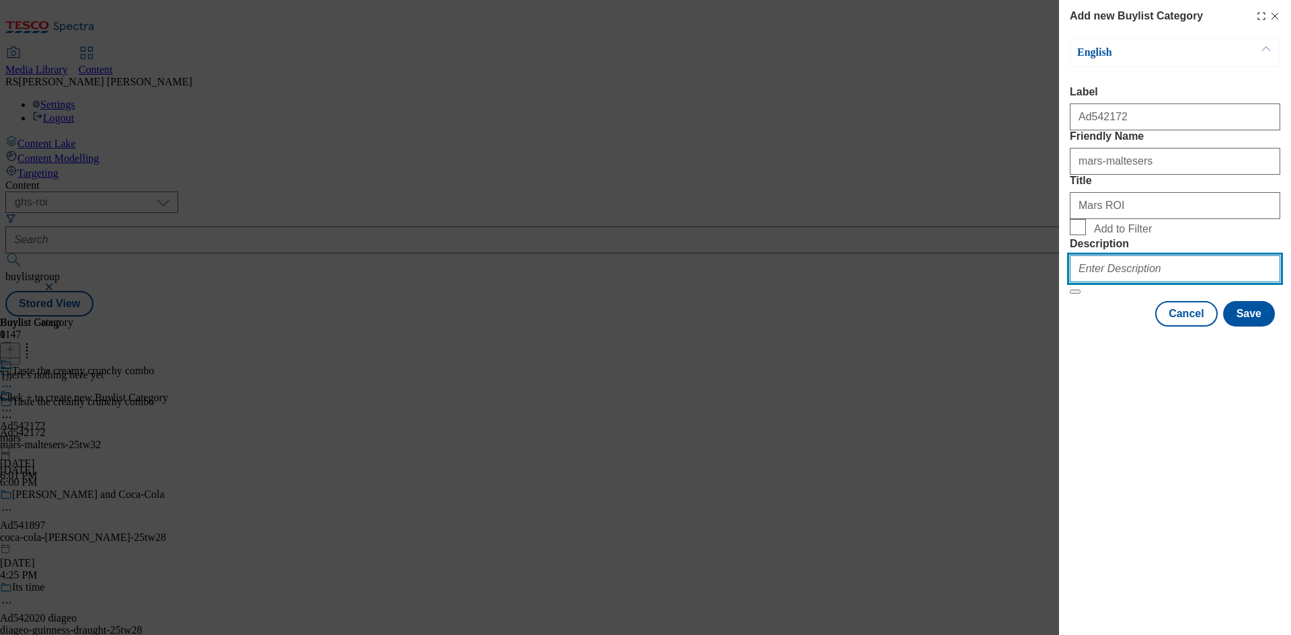
click at [1154, 282] on input "Description" at bounding box center [1175, 269] width 210 height 27
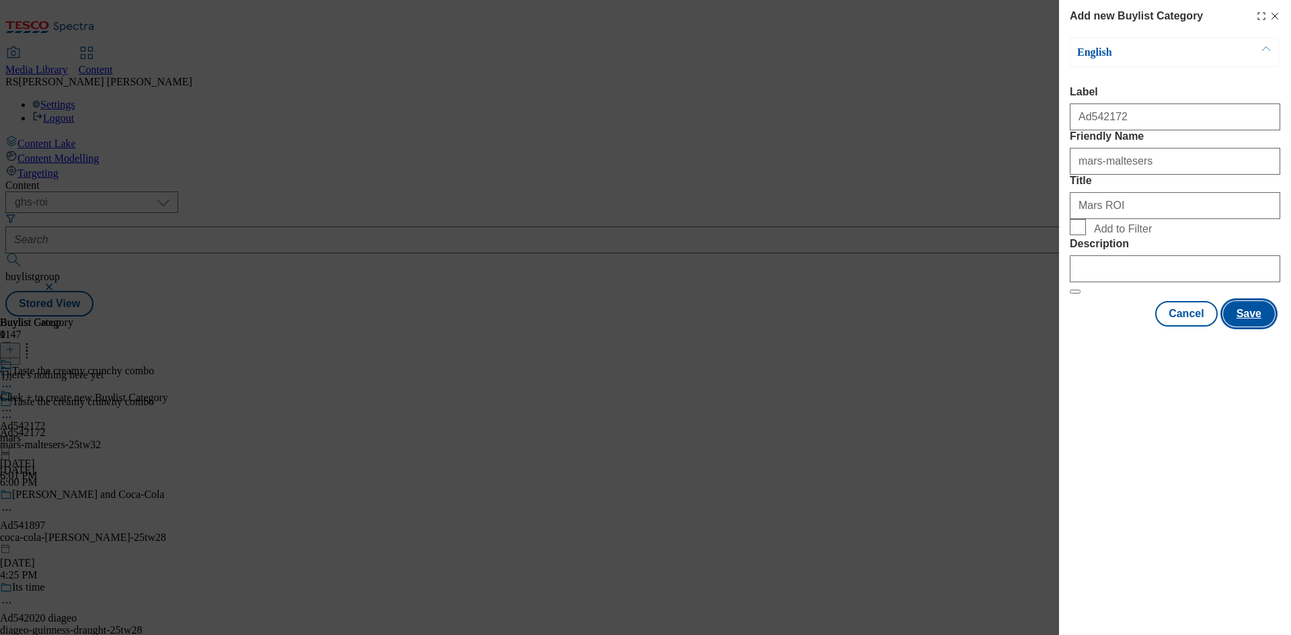
click at [1258, 327] on button "Save" at bounding box center [1249, 314] width 52 height 26
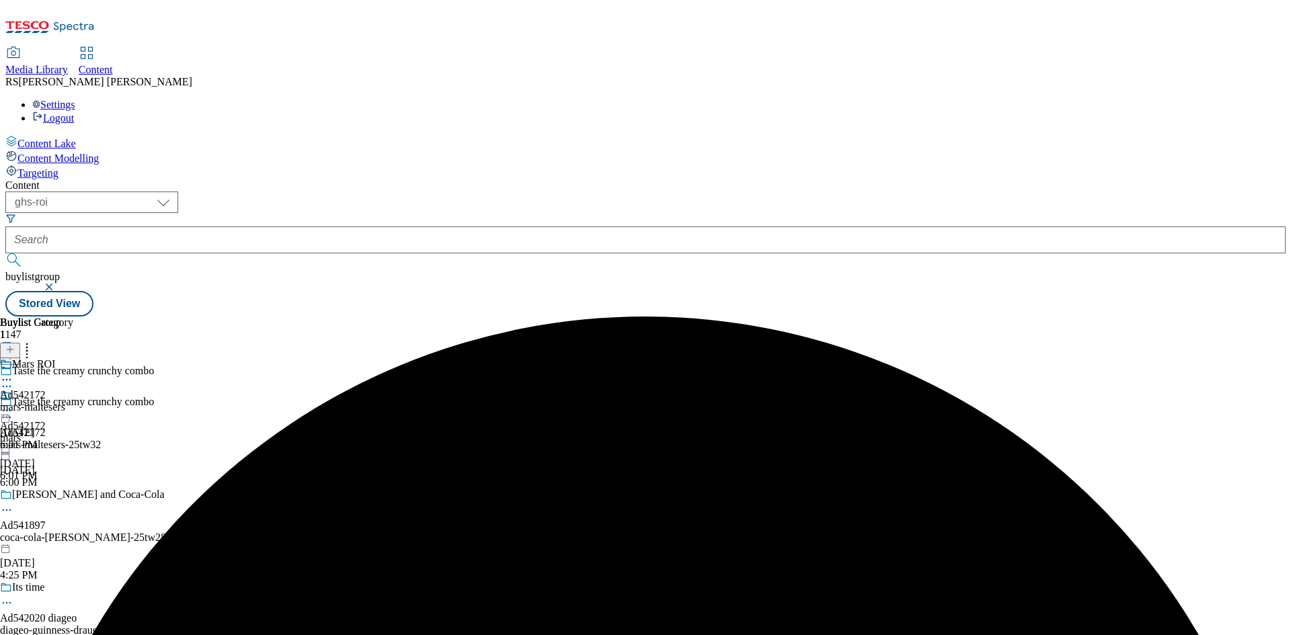
click at [73, 358] on div "Mars ROI Ad542172 mars-maltesers Sep 5, 2025 6:01 PM" at bounding box center [36, 404] width 73 height 93
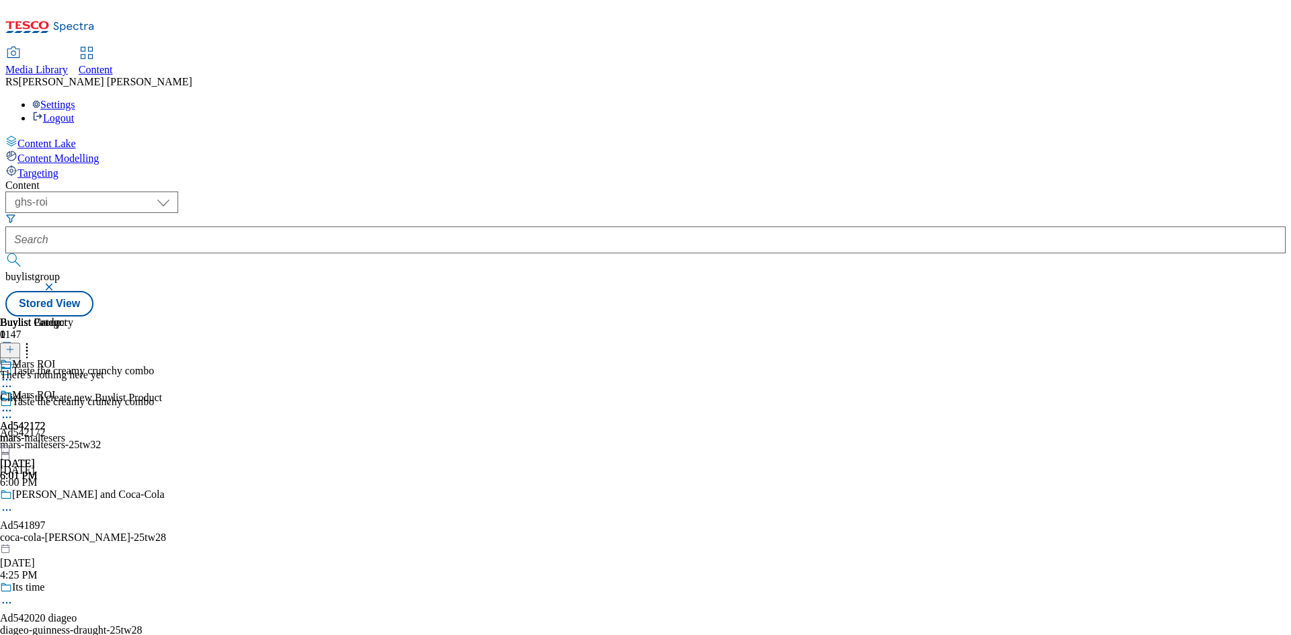
click at [15, 345] on icon at bounding box center [9, 349] width 9 height 9
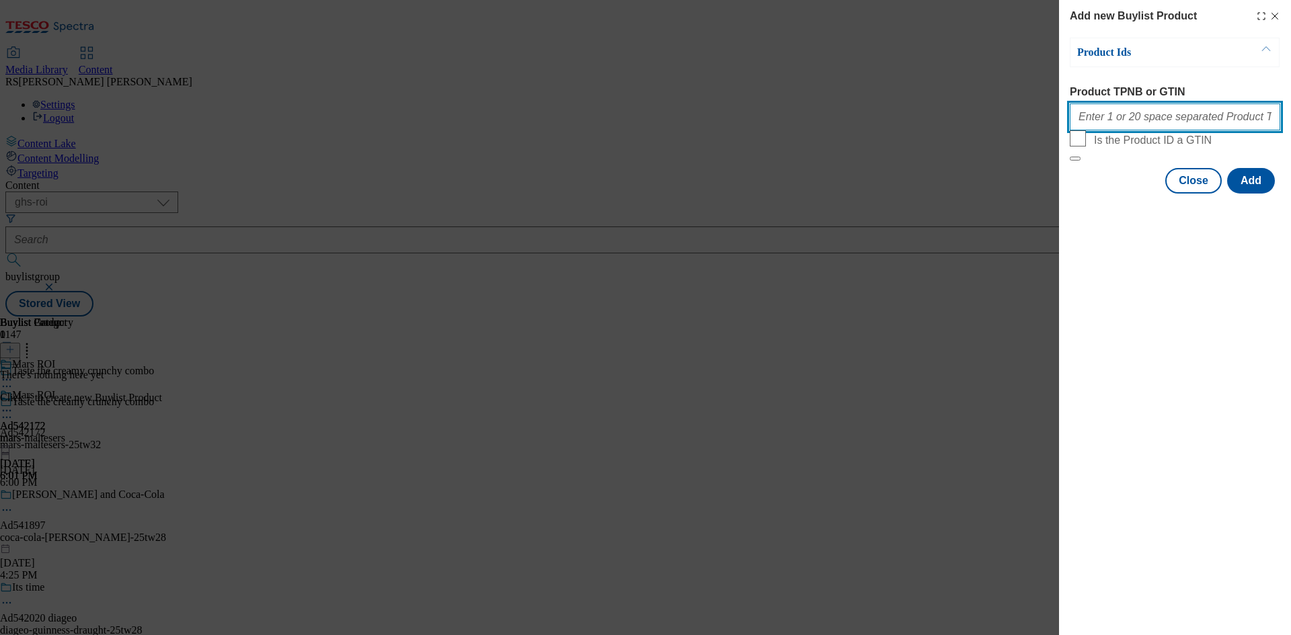
click at [1165, 127] on input "Product TPNB or GTIN" at bounding box center [1175, 117] width 210 height 27
paste input "96494218 92604056 92753541 96400390 93340763 88895015"
type input "96494218 92604056 92753541 96400390 93340763 88895015"
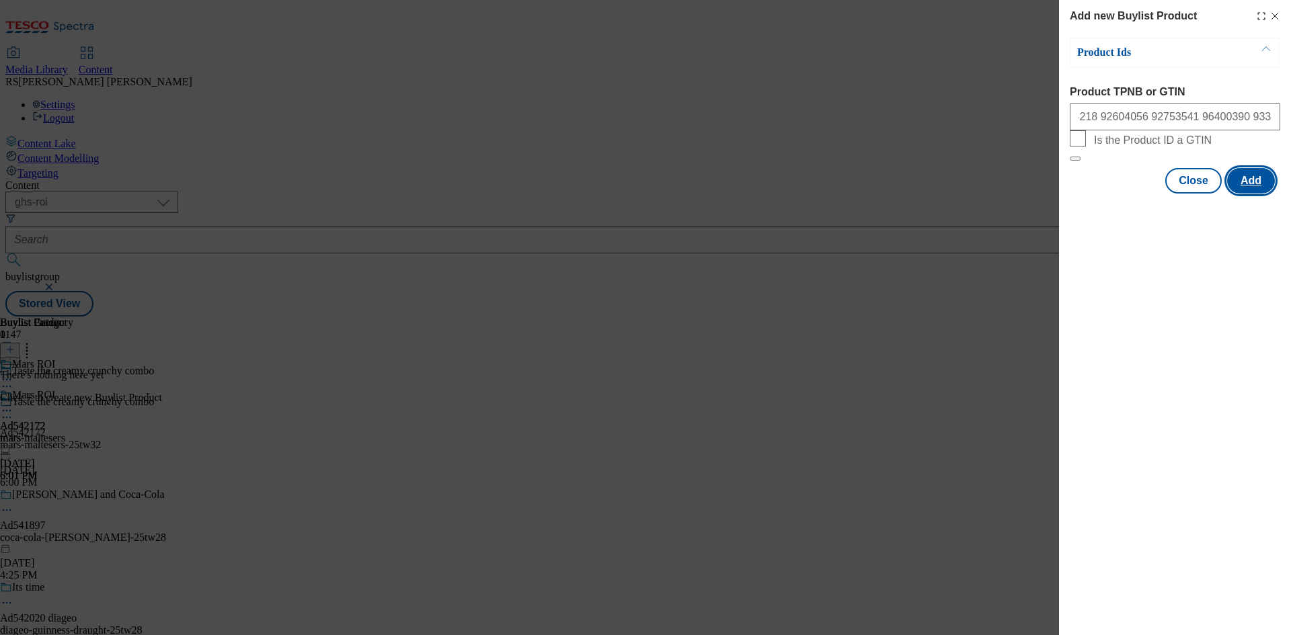
click at [1252, 194] on button "Add" at bounding box center [1251, 181] width 48 height 26
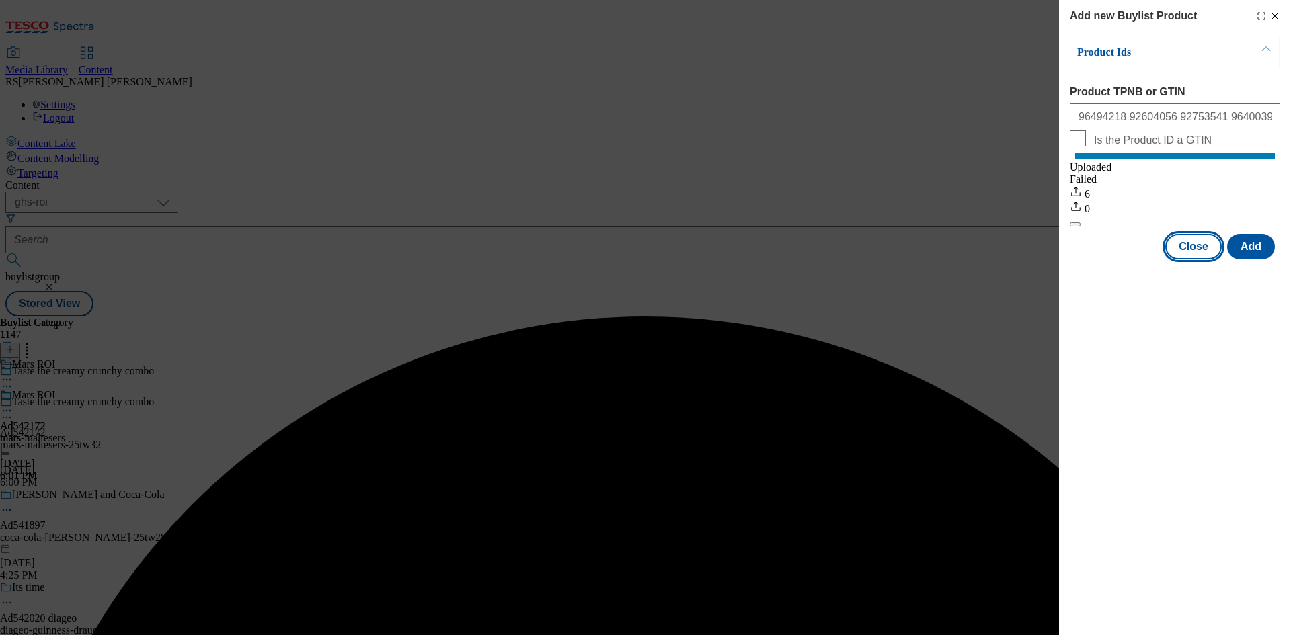
click at [1196, 260] on button "Close" at bounding box center [1193, 247] width 56 height 26
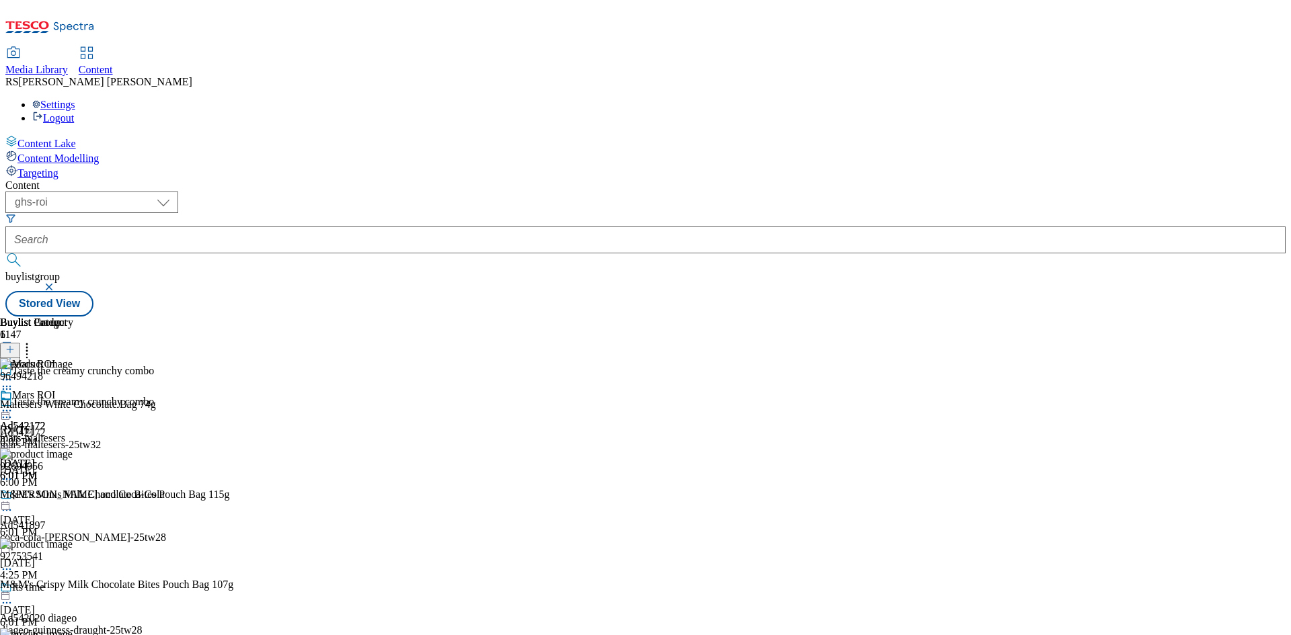
click at [13, 411] on icon at bounding box center [6, 417] width 13 height 13
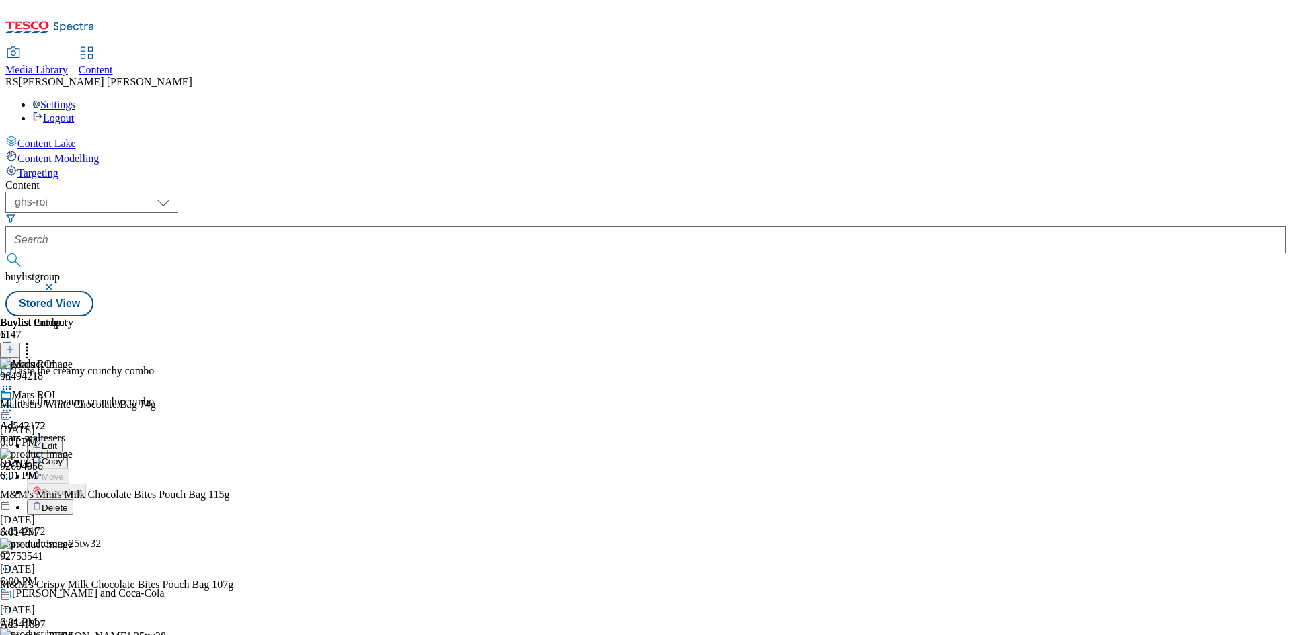
click at [57, 441] on span "Edit" at bounding box center [49, 446] width 15 height 10
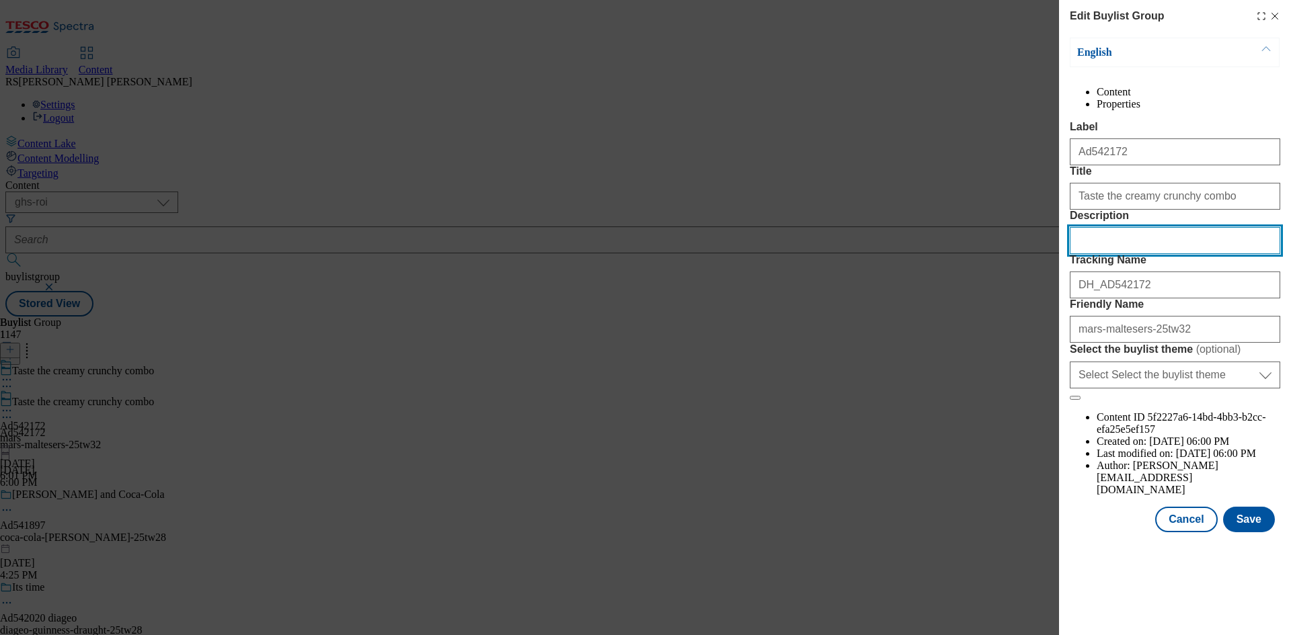
click at [1128, 254] on input "Description" at bounding box center [1175, 240] width 210 height 27
paste input "Maltesers White Chocolate Bag 74g"
type input "Maltesers White Chocolate Bag 74g"
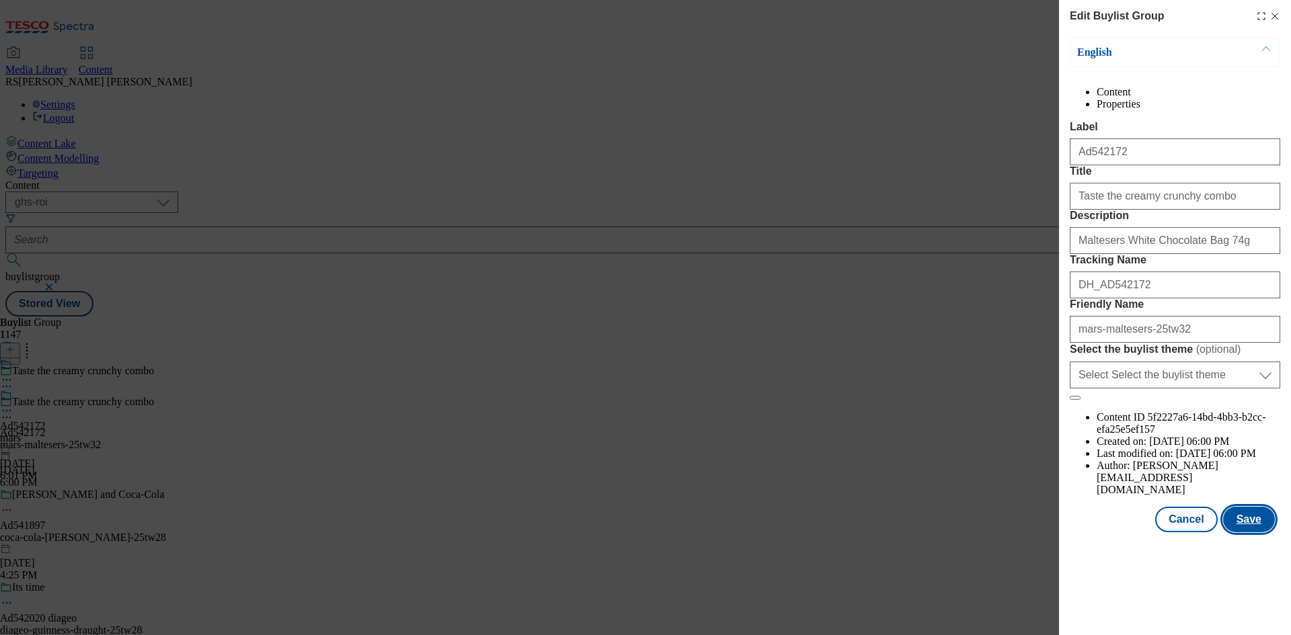
click at [1263, 533] on button "Save" at bounding box center [1249, 520] width 52 height 26
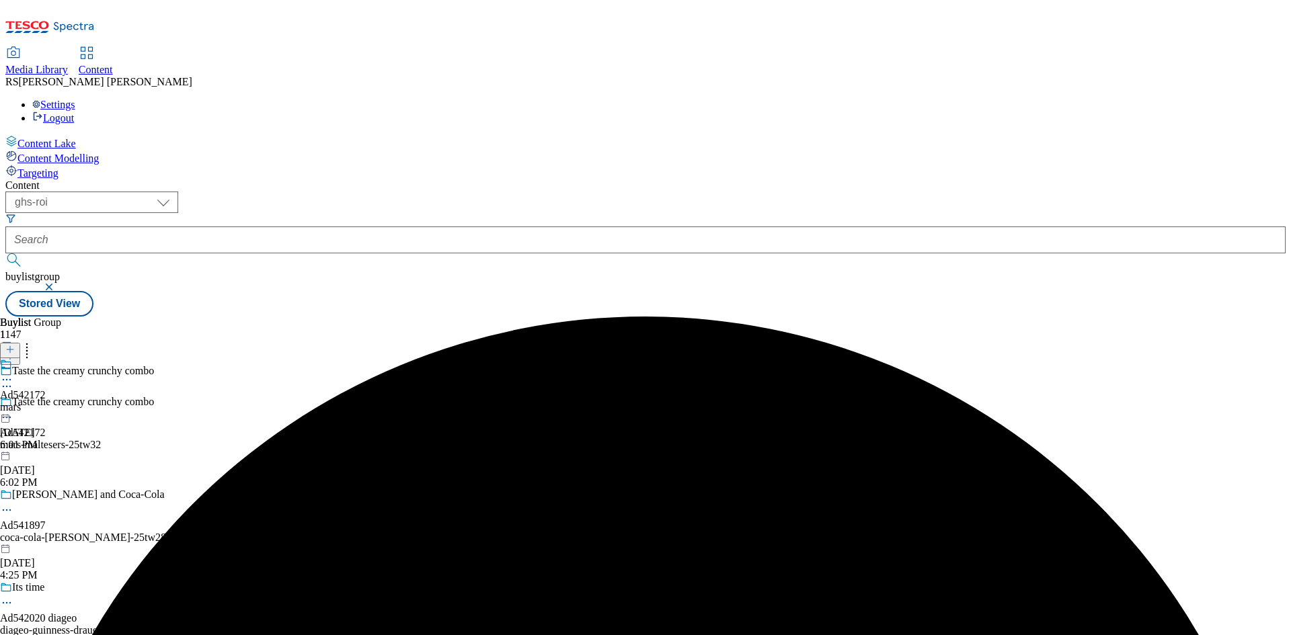
click at [13, 373] on icon at bounding box center [6, 379] width 13 height 13
click at [63, 400] on button "Edit" at bounding box center [45, 407] width 36 height 15
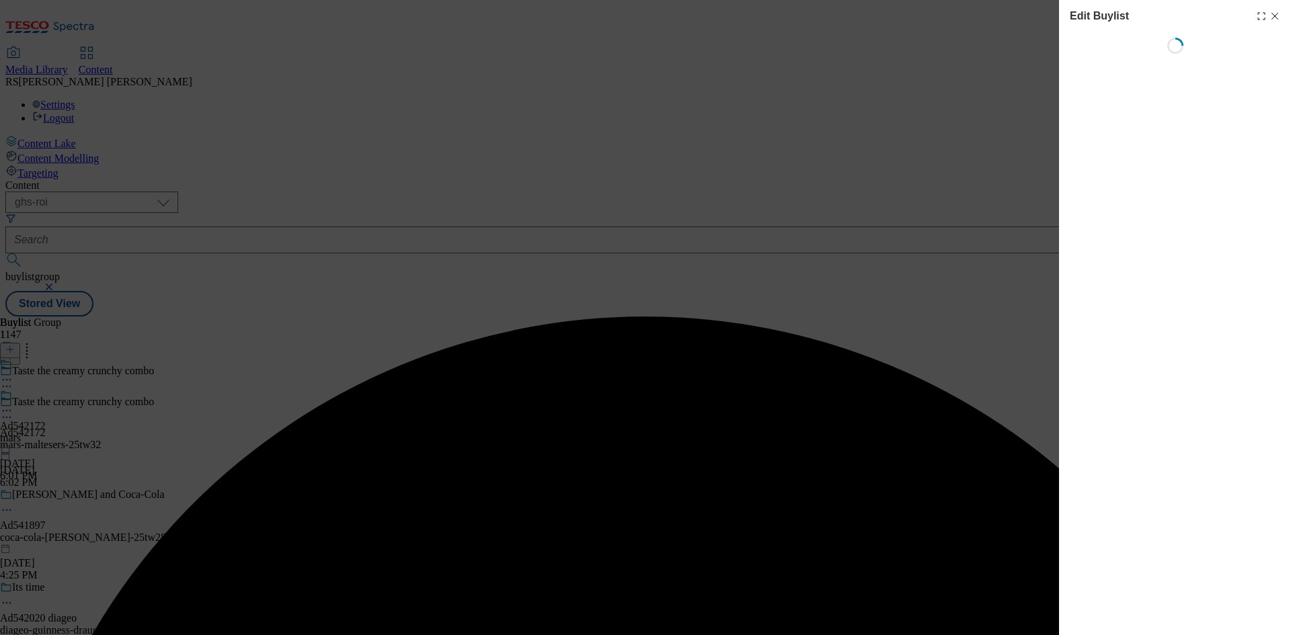
select select "tactical"
select select "supplier funded short term 1-3 weeks"
select select "dunnhumby"
select select "Banner"
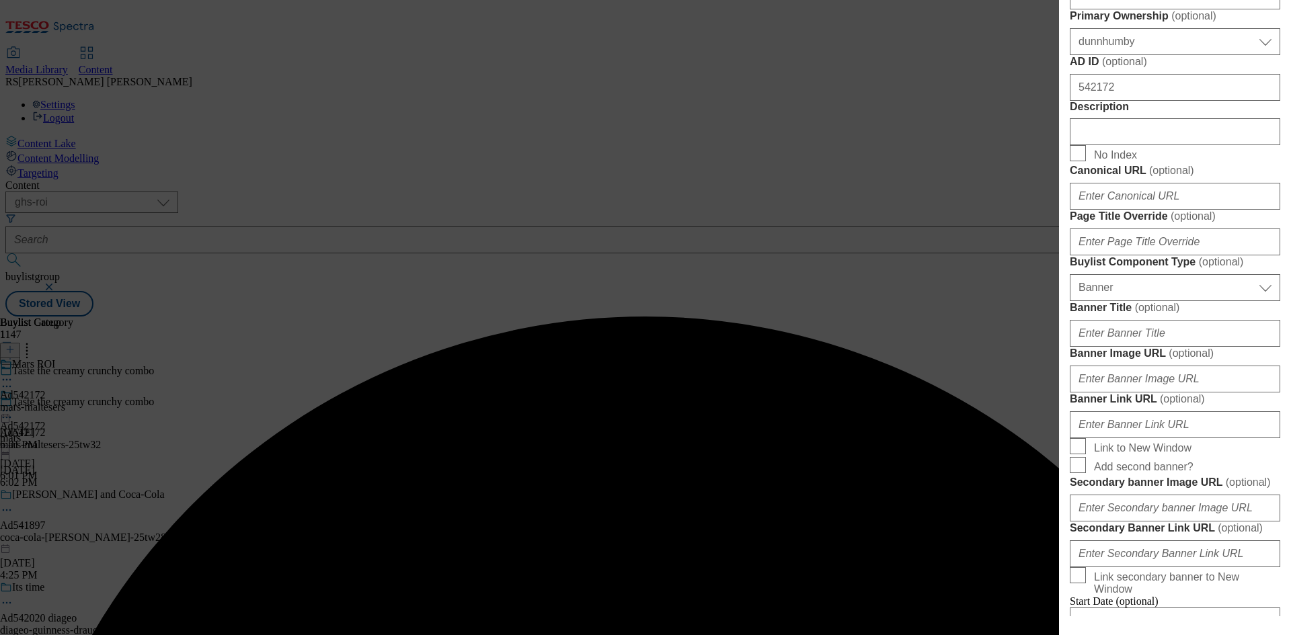
scroll to position [672, 0]
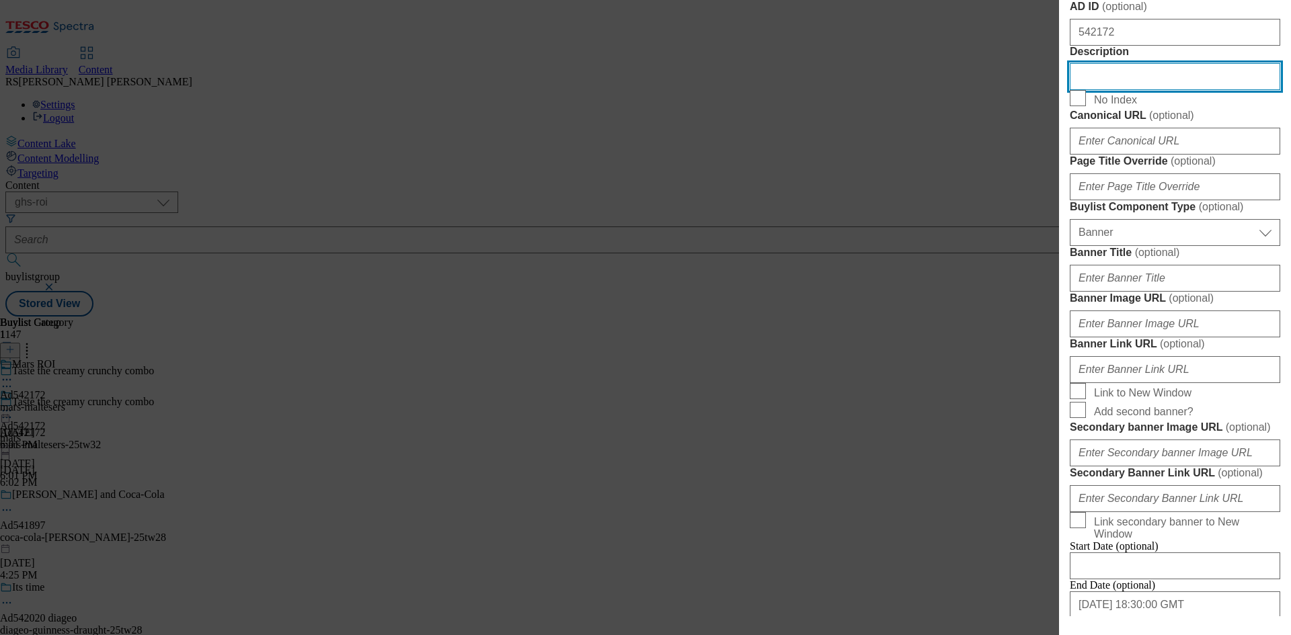
click at [1138, 90] on input "Description" at bounding box center [1175, 76] width 210 height 27
paste input "Maltesers White Chocolate Bag 74g"
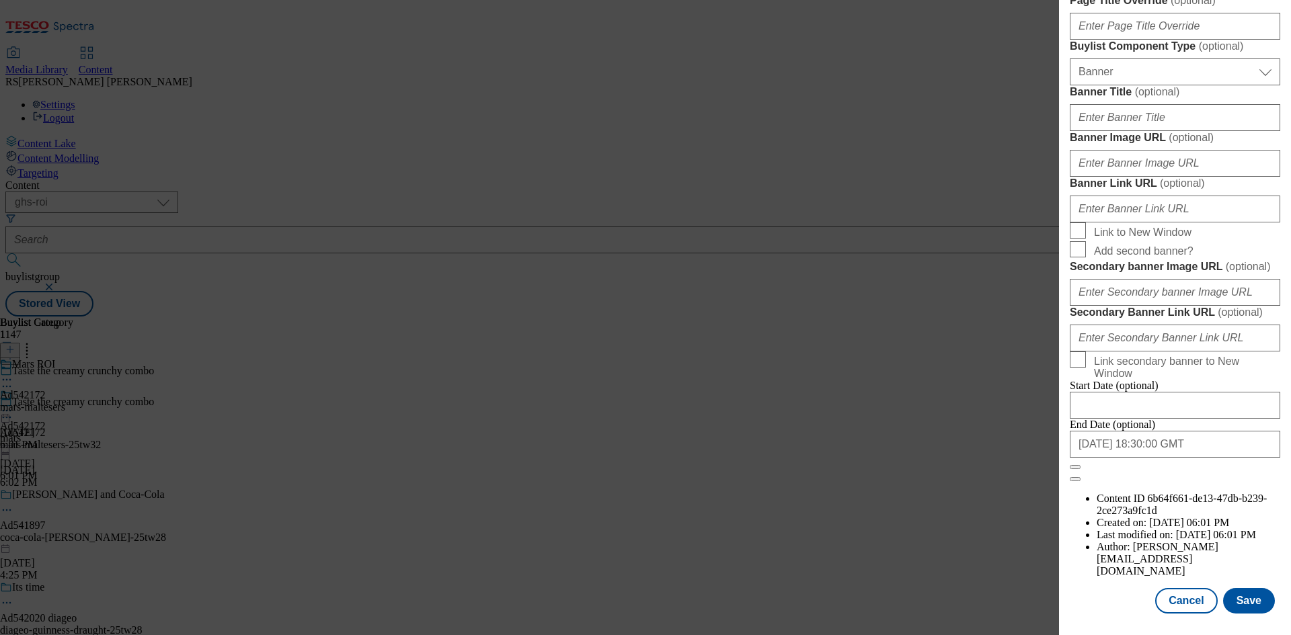
scroll to position [1321, 0]
type input "Maltesers White Chocolate Bag 74g"
click at [1236, 607] on button "Save" at bounding box center [1249, 601] width 52 height 26
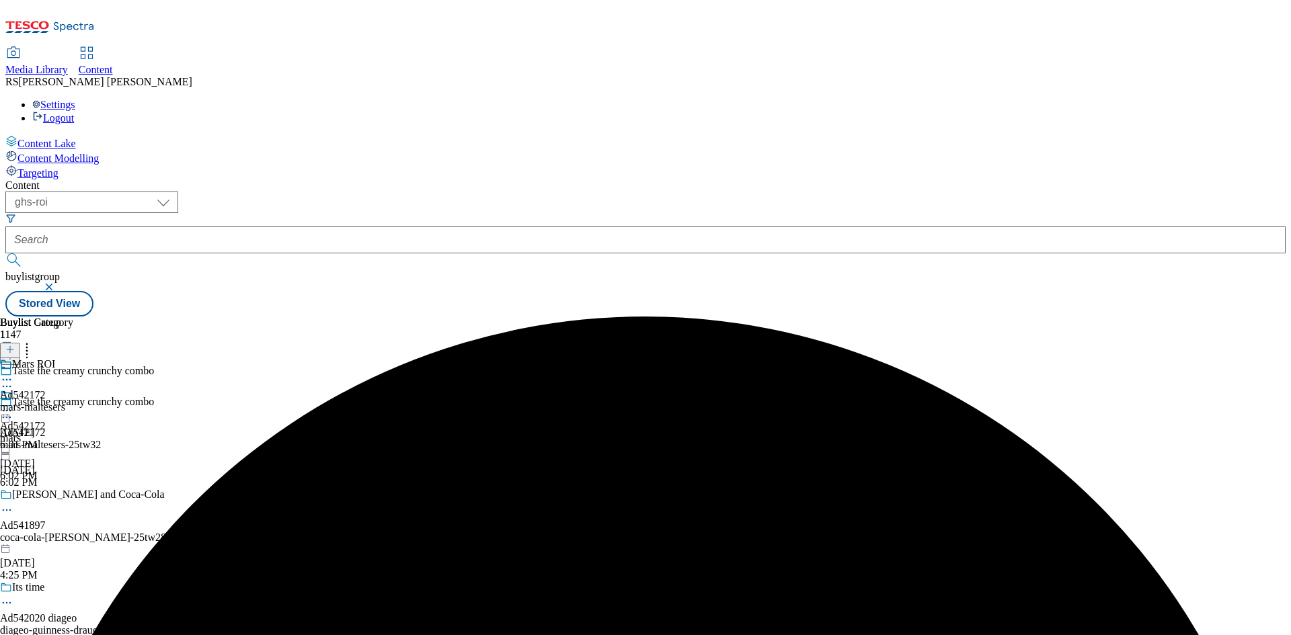
click at [13, 373] on icon at bounding box center [6, 379] width 13 height 13
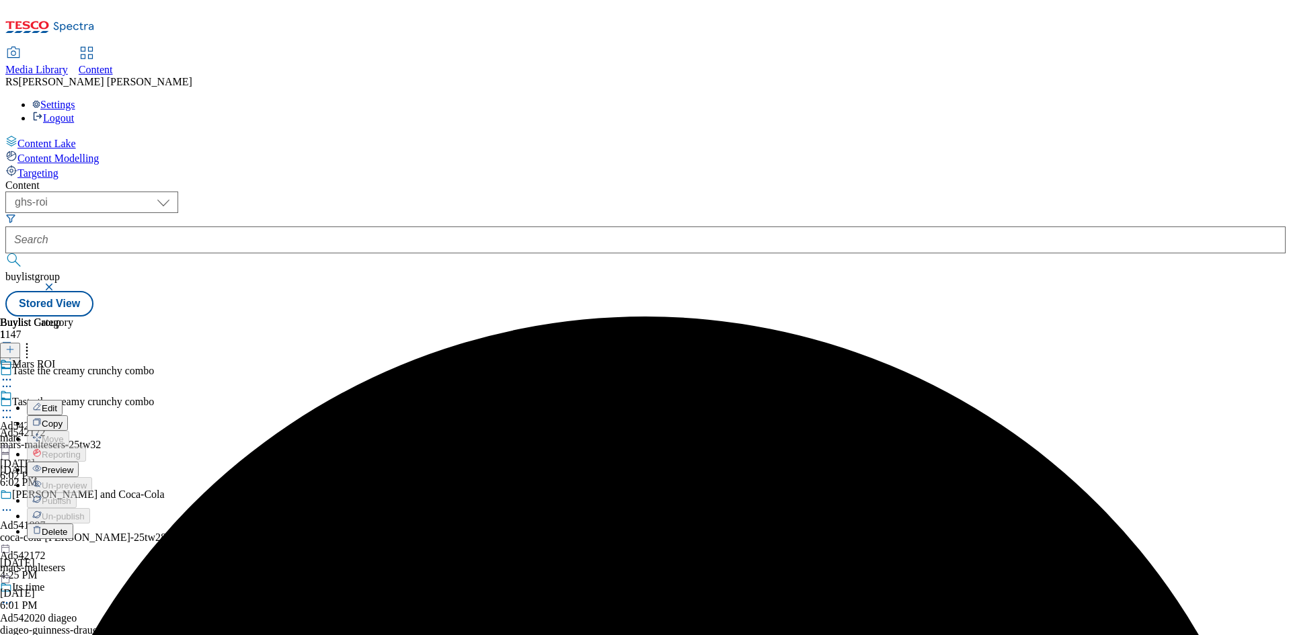
click at [57, 403] on span "Edit" at bounding box center [49, 408] width 15 height 10
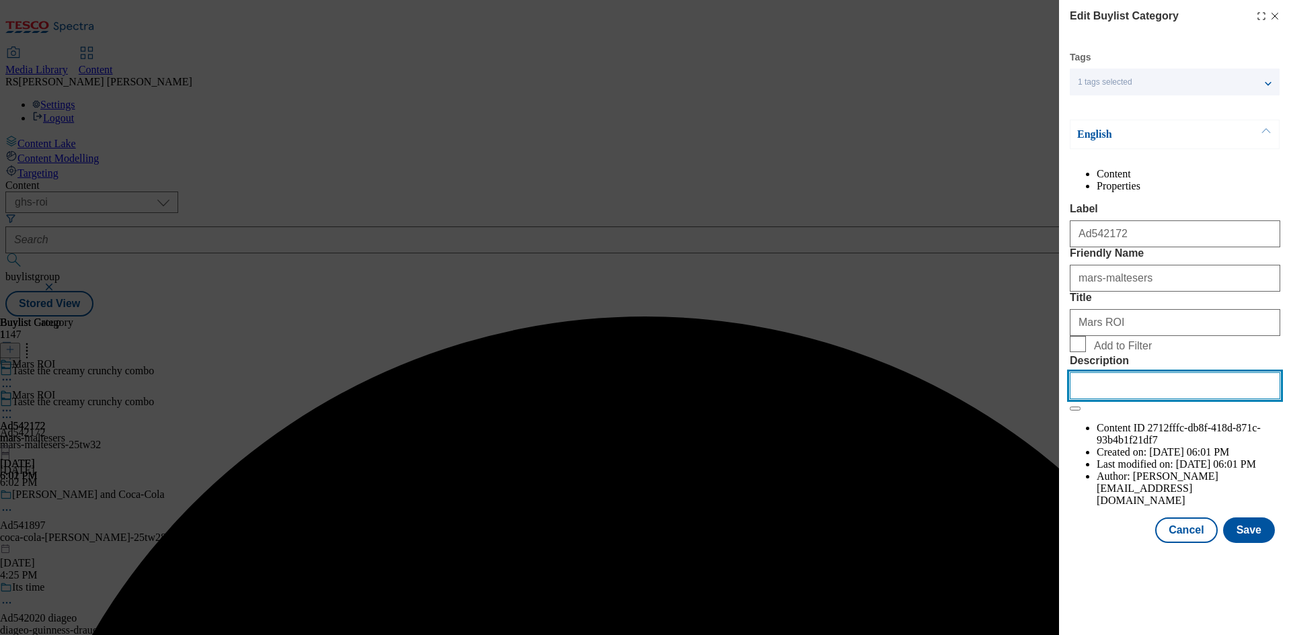
click at [1163, 399] on input "Description" at bounding box center [1175, 386] width 210 height 27
paste input "Maltesers White Chocolate Bag 74g"
type input "Maltesers White Chocolate Bag 74g"
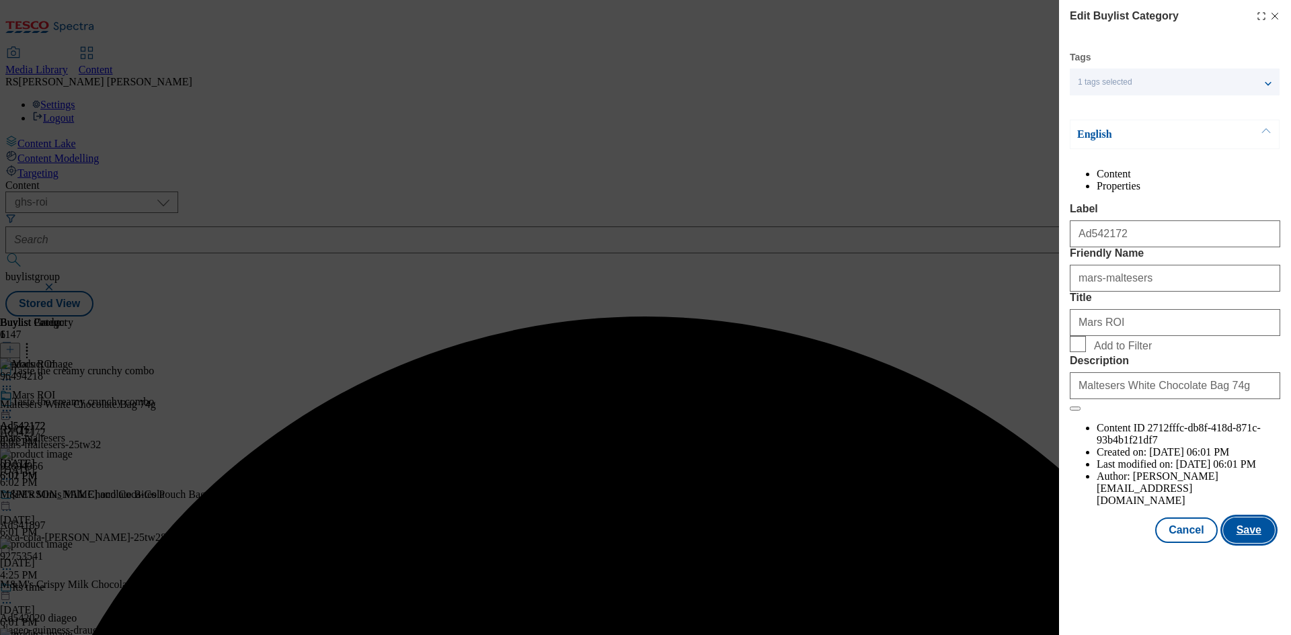
click at [1254, 543] on button "Save" at bounding box center [1249, 531] width 52 height 26
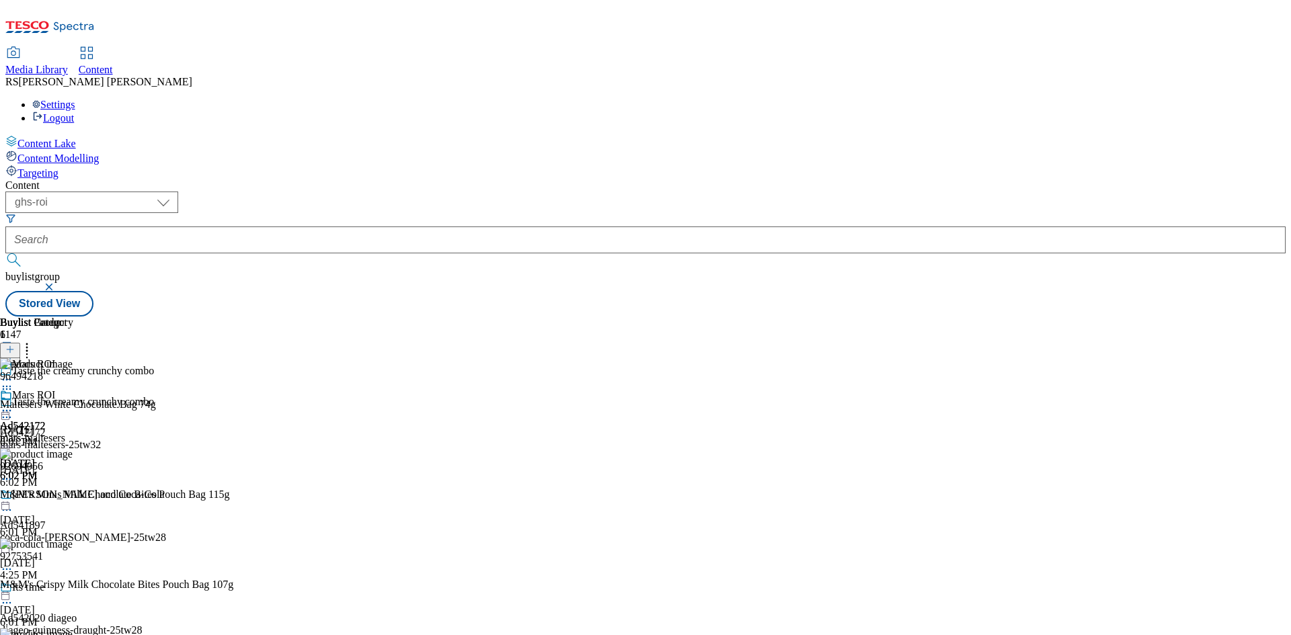
click at [13, 404] on icon at bounding box center [6, 410] width 13 height 13
click at [73, 496] on span "Preview" at bounding box center [58, 501] width 32 height 10
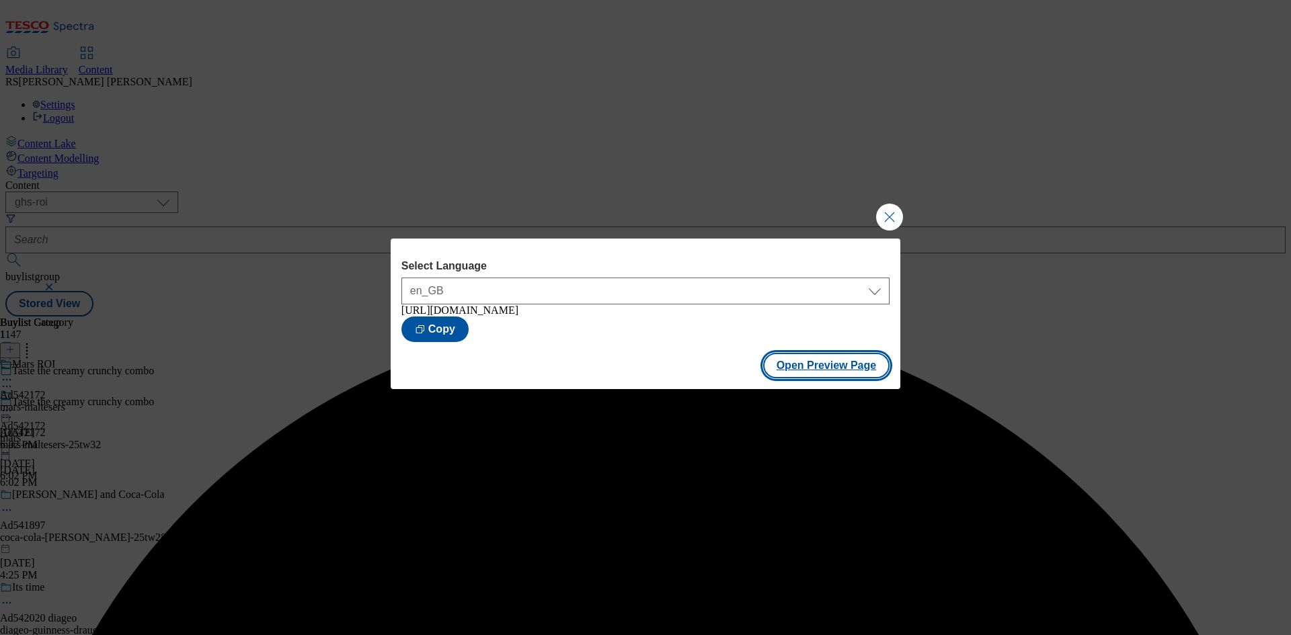
click at [829, 373] on button "Open Preview Page" at bounding box center [826, 366] width 127 height 26
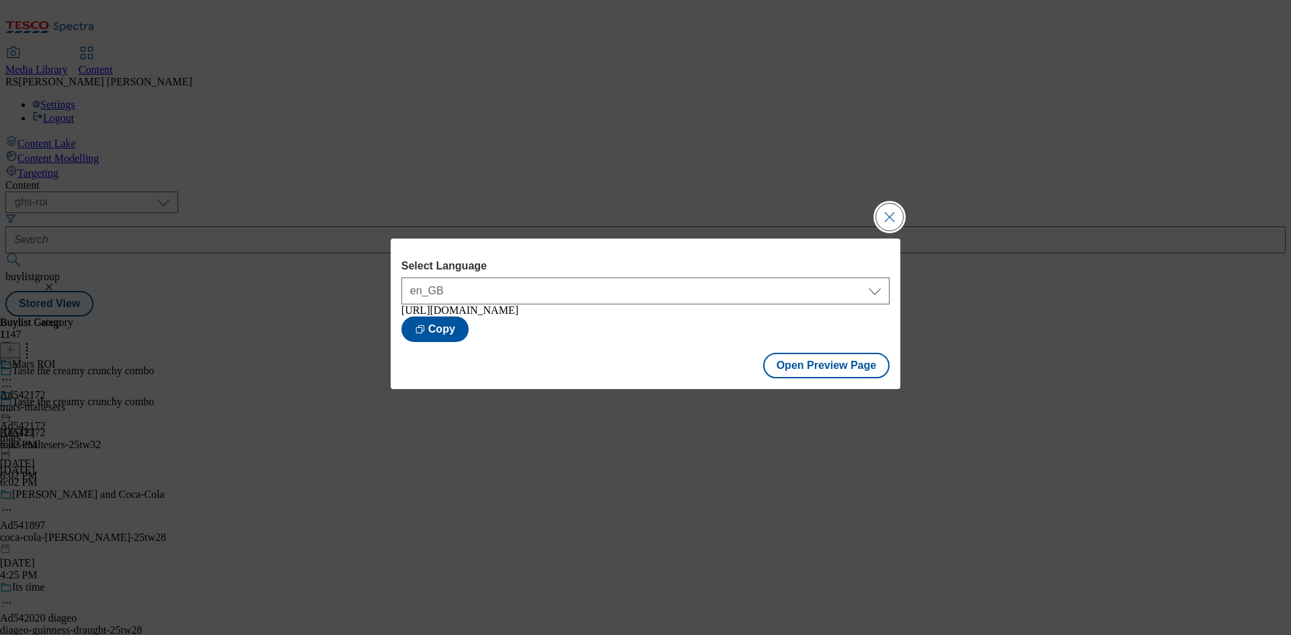
click at [889, 213] on button "Close Modal" at bounding box center [889, 217] width 27 height 27
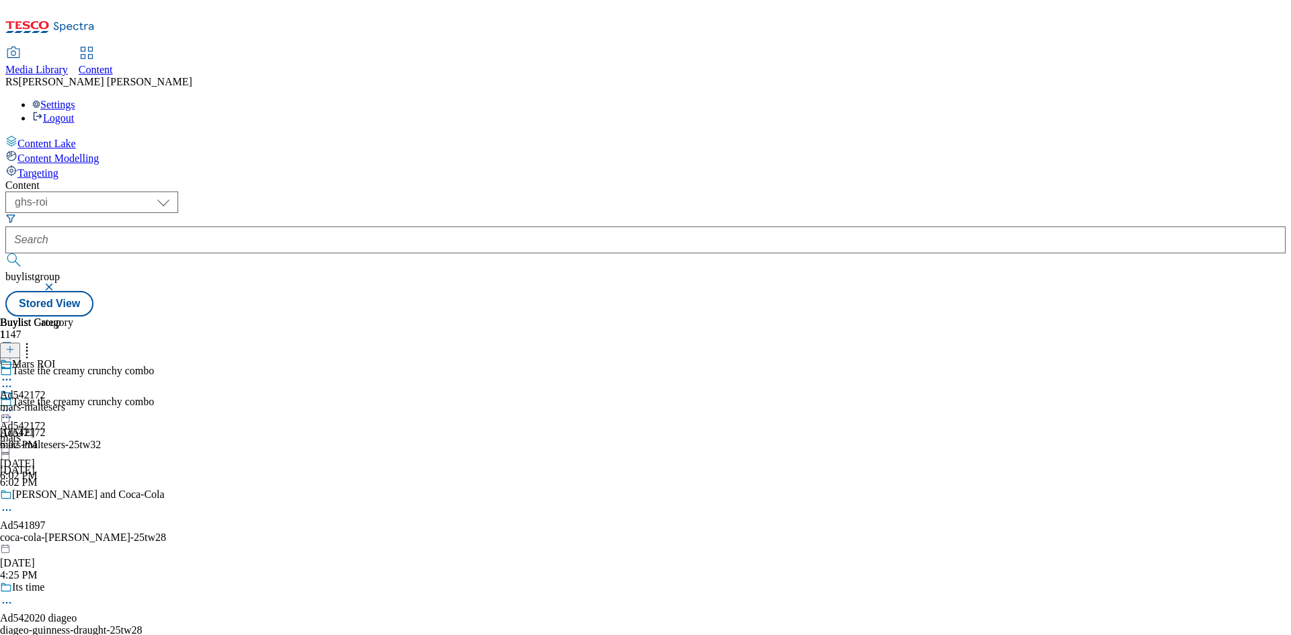
click at [13, 404] on icon at bounding box center [6, 410] width 13 height 13
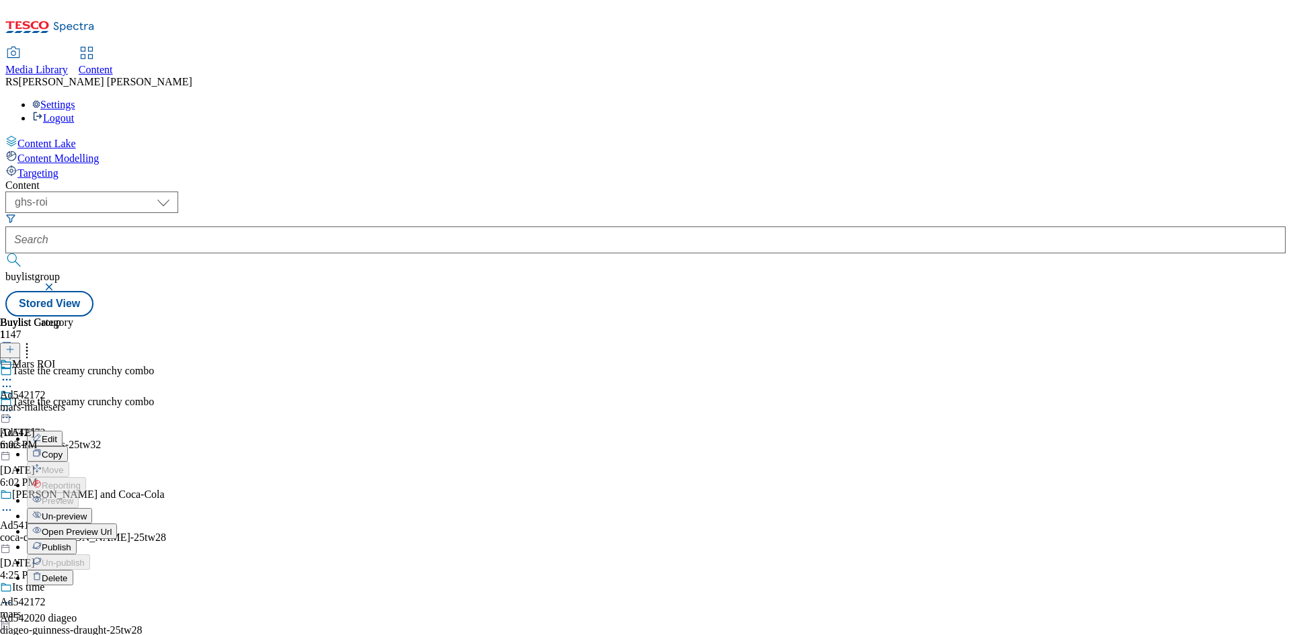
click at [71, 543] on span "Publish" at bounding box center [57, 548] width 30 height 10
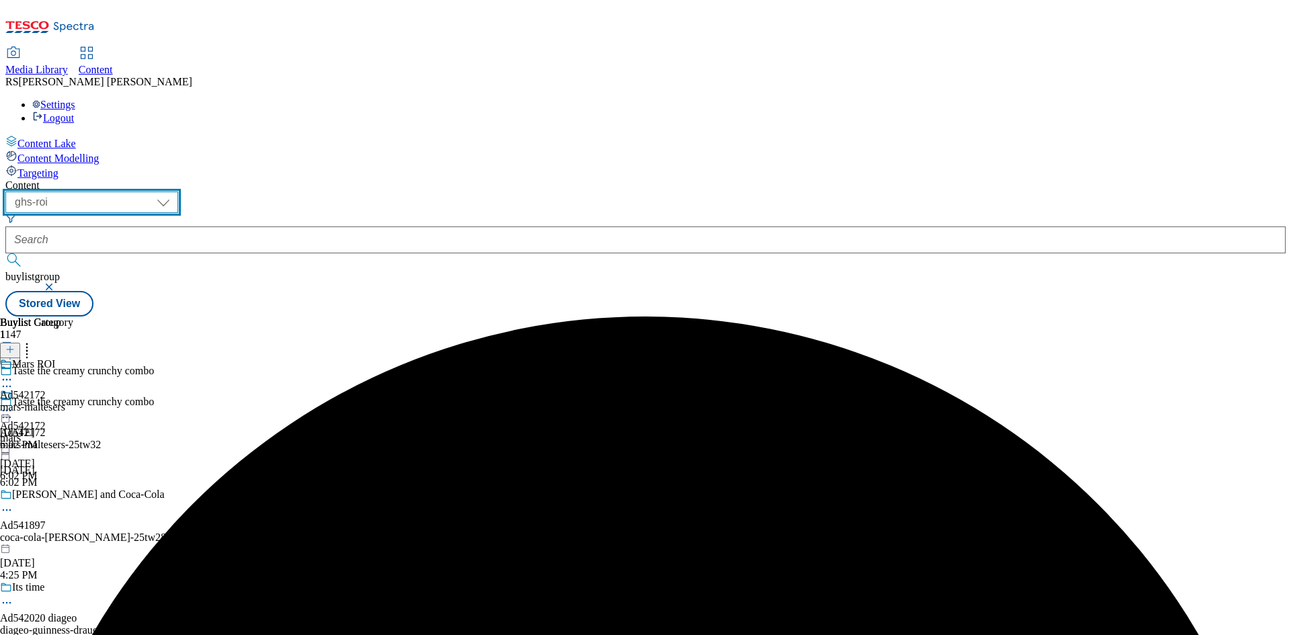
click at [178, 192] on select "ghs-roi ghs-uk" at bounding box center [91, 203] width 173 height 22
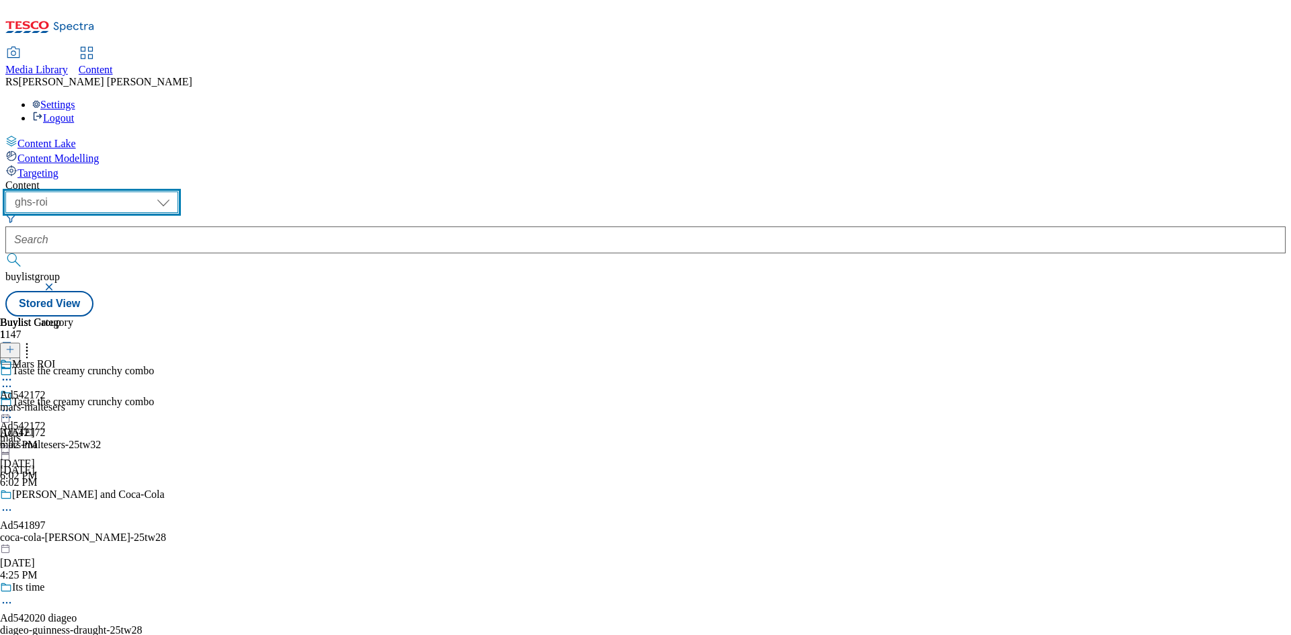
select select "ghs-uk"
click at [175, 192] on select "ghs-roi ghs-uk" at bounding box center [91, 203] width 173 height 22
